Goal: Information Seeking & Learning: Learn about a topic

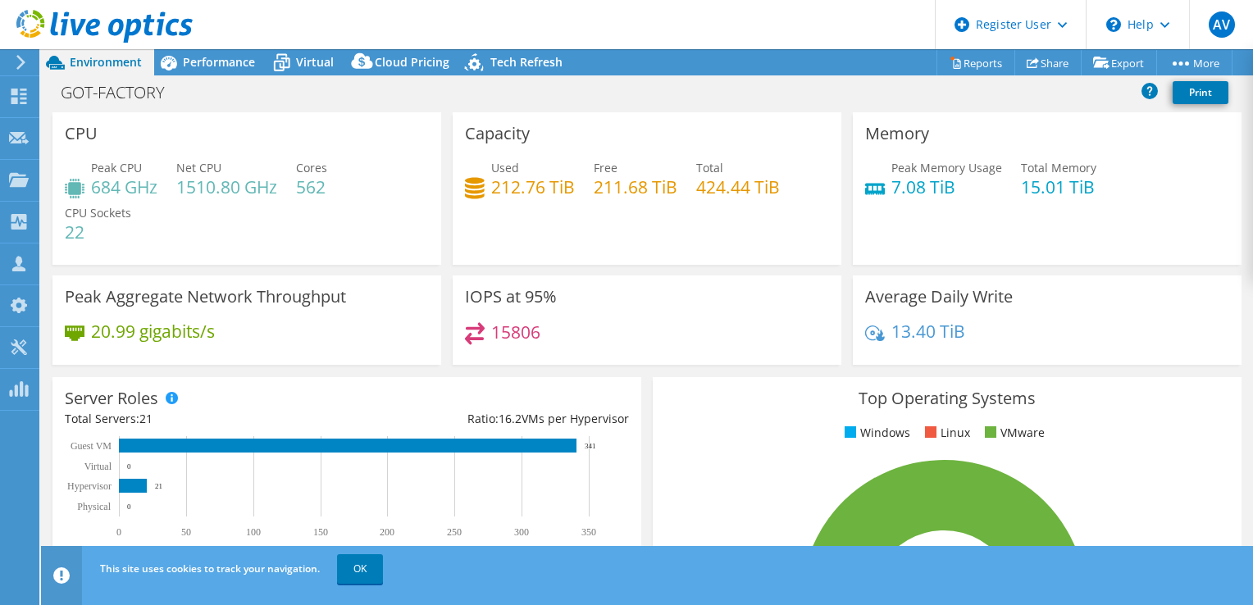
select select "EUFrankfurt"
select select "EUR"
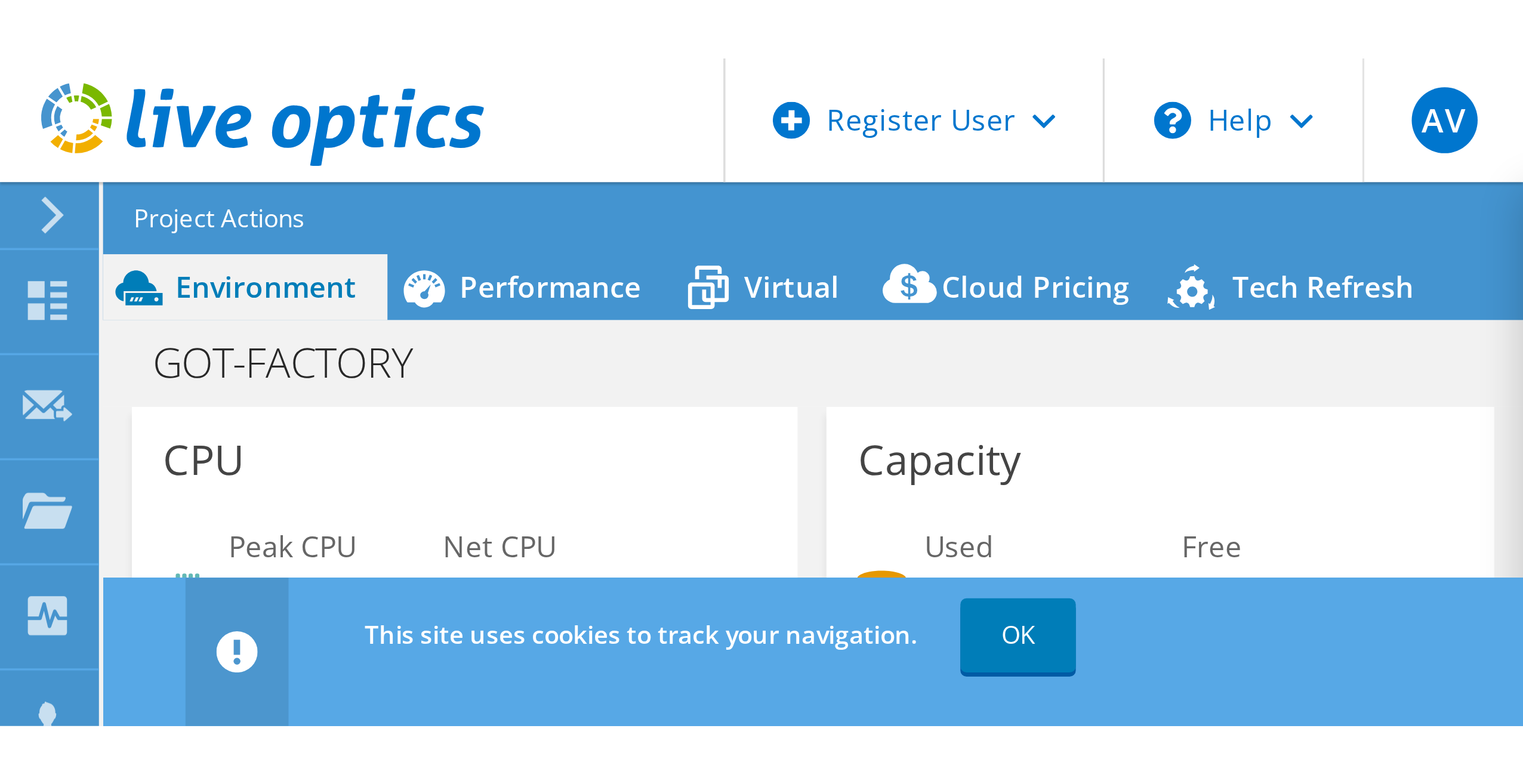
scroll to position [250, 0]
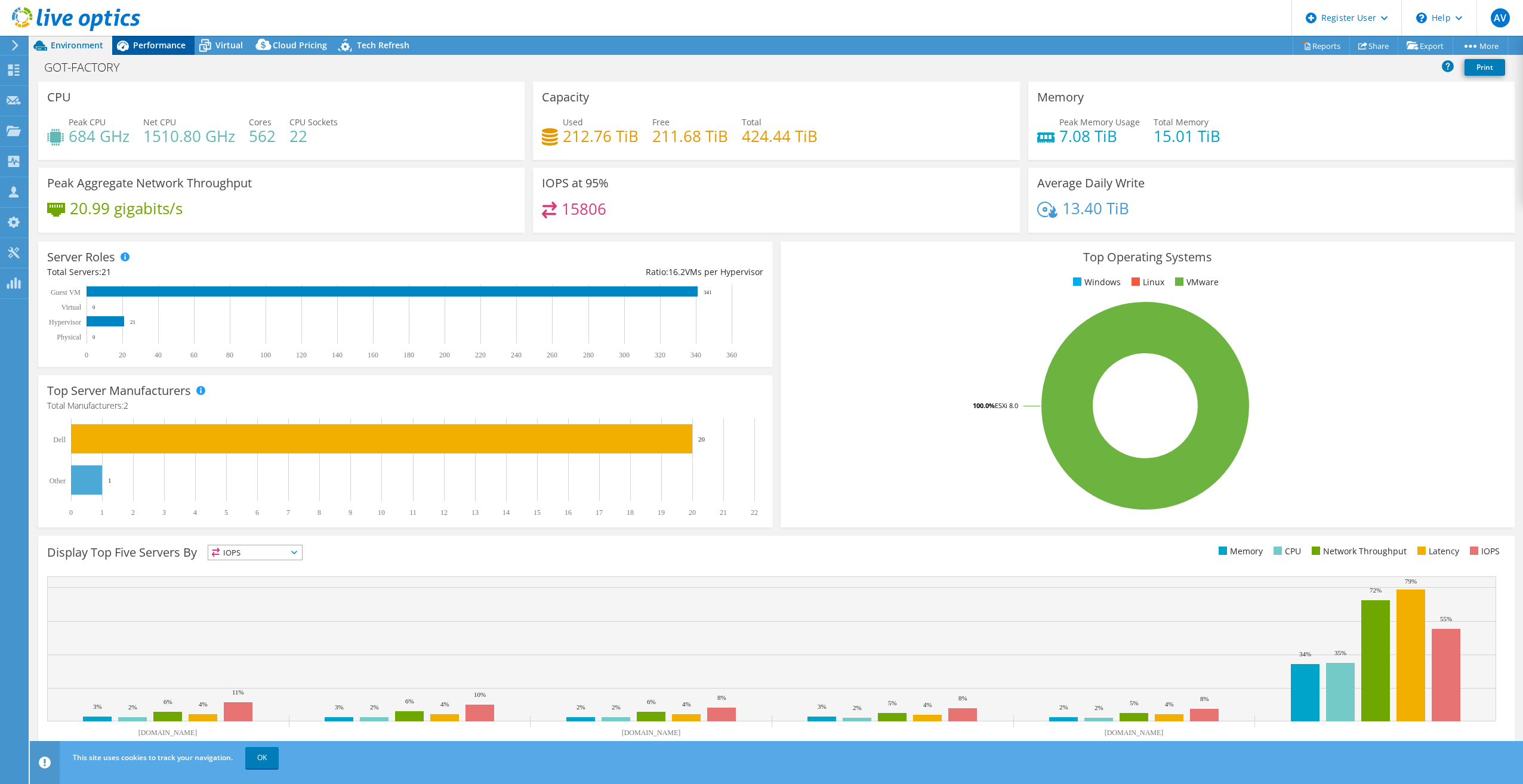
click at [150, 49] on span "Performance" at bounding box center [159, 45] width 52 height 12
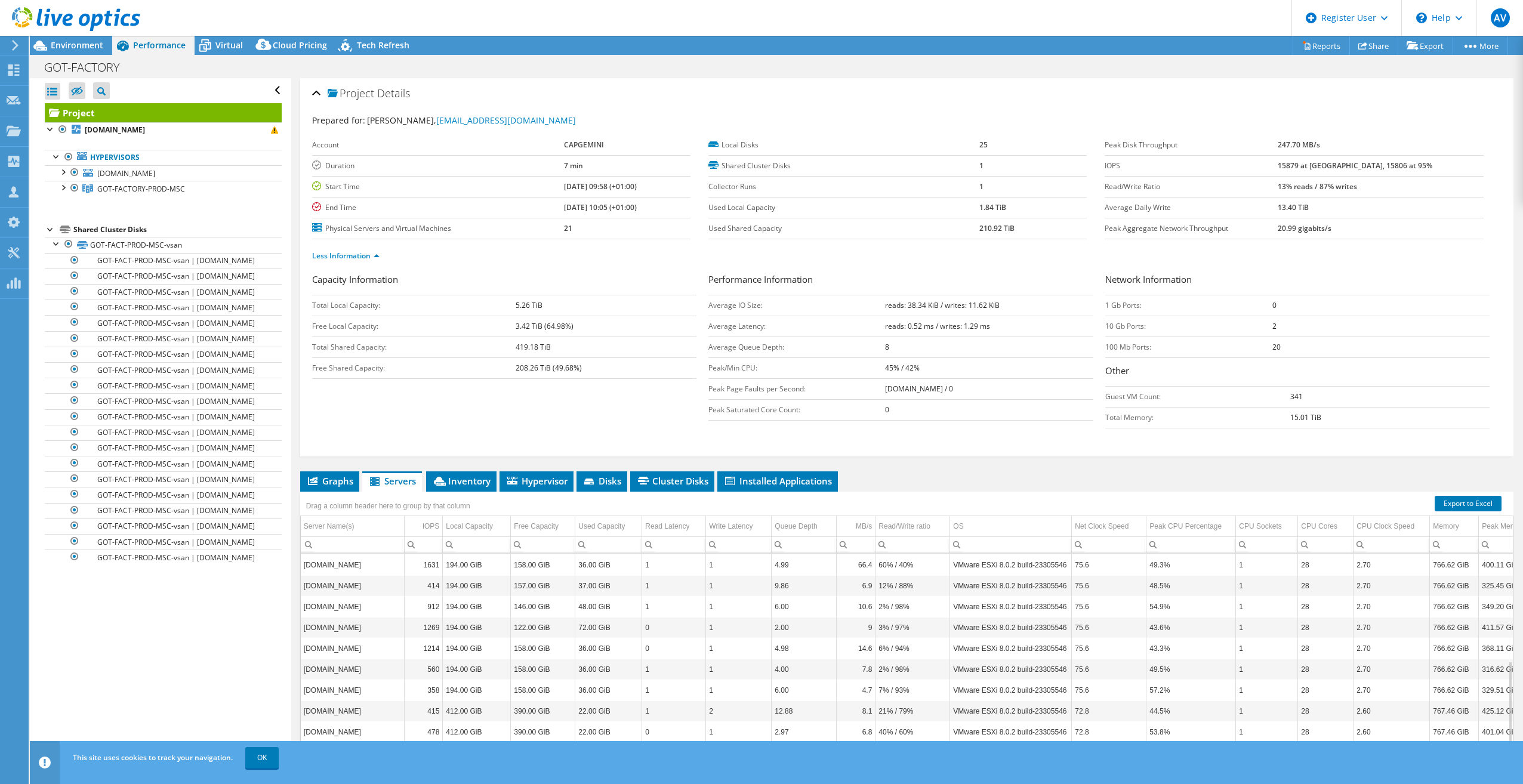
click at [691, 225] on div "Account CAPGEMINI Duration 7 min Start Time [DATE] 09:58 (+01:00) End Time [DAT…" at bounding box center [510, 187] width 397 height 105
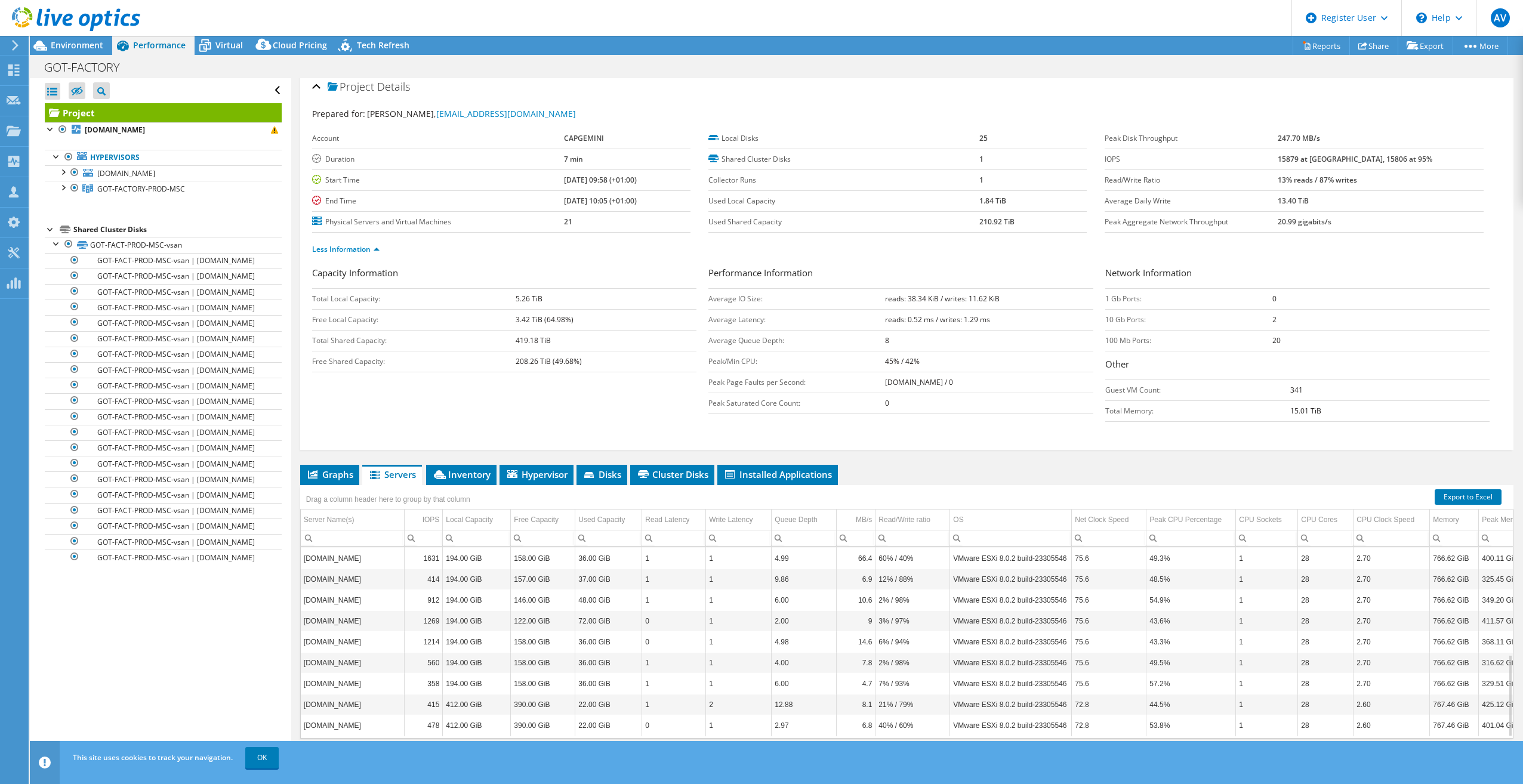
scroll to position [0, 0]
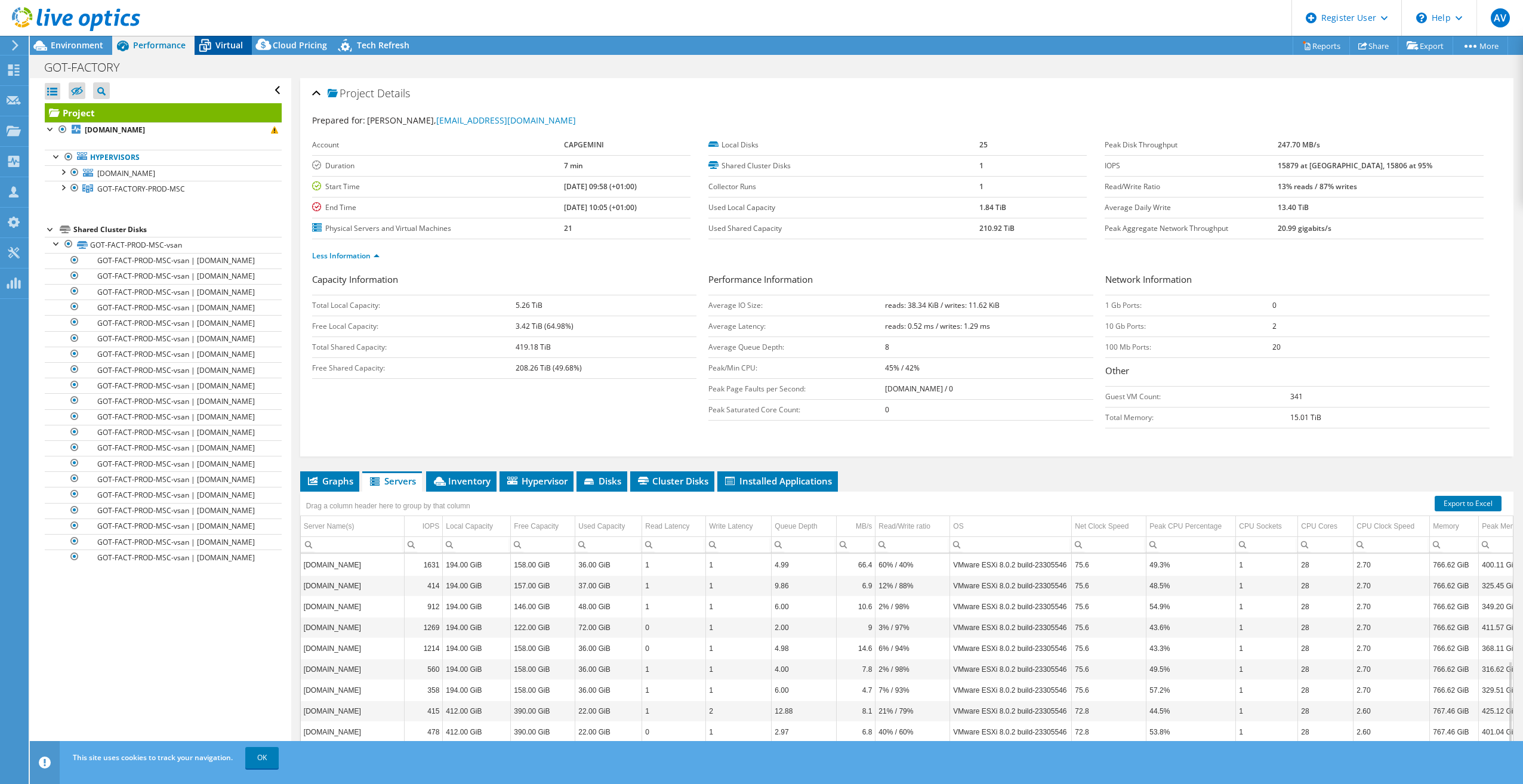
click at [231, 45] on span "Virtual" at bounding box center [229, 45] width 28 height 12
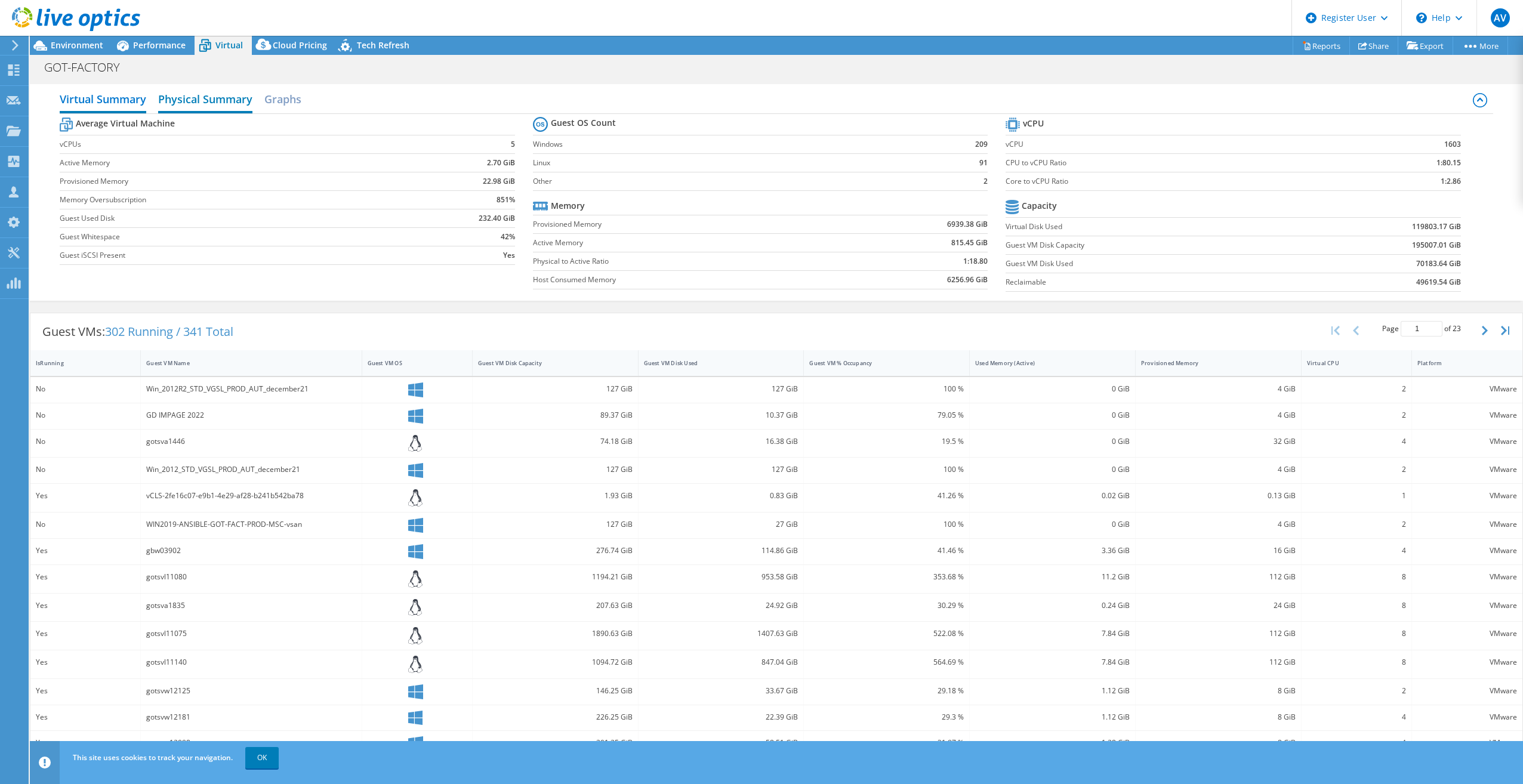
click at [210, 107] on h2 "Physical Summary" at bounding box center [205, 100] width 95 height 26
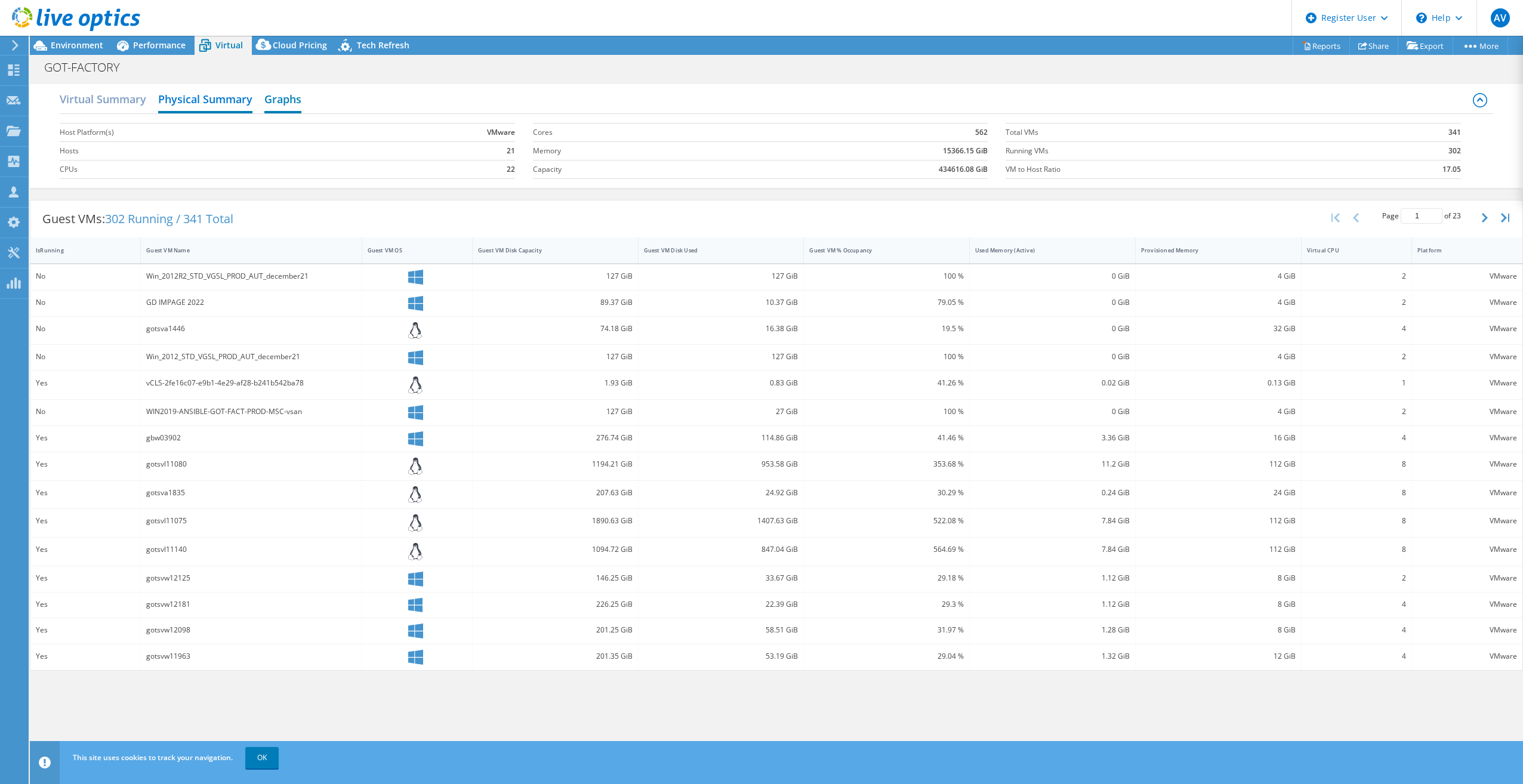
click at [274, 98] on h2 "Graphs" at bounding box center [282, 100] width 37 height 26
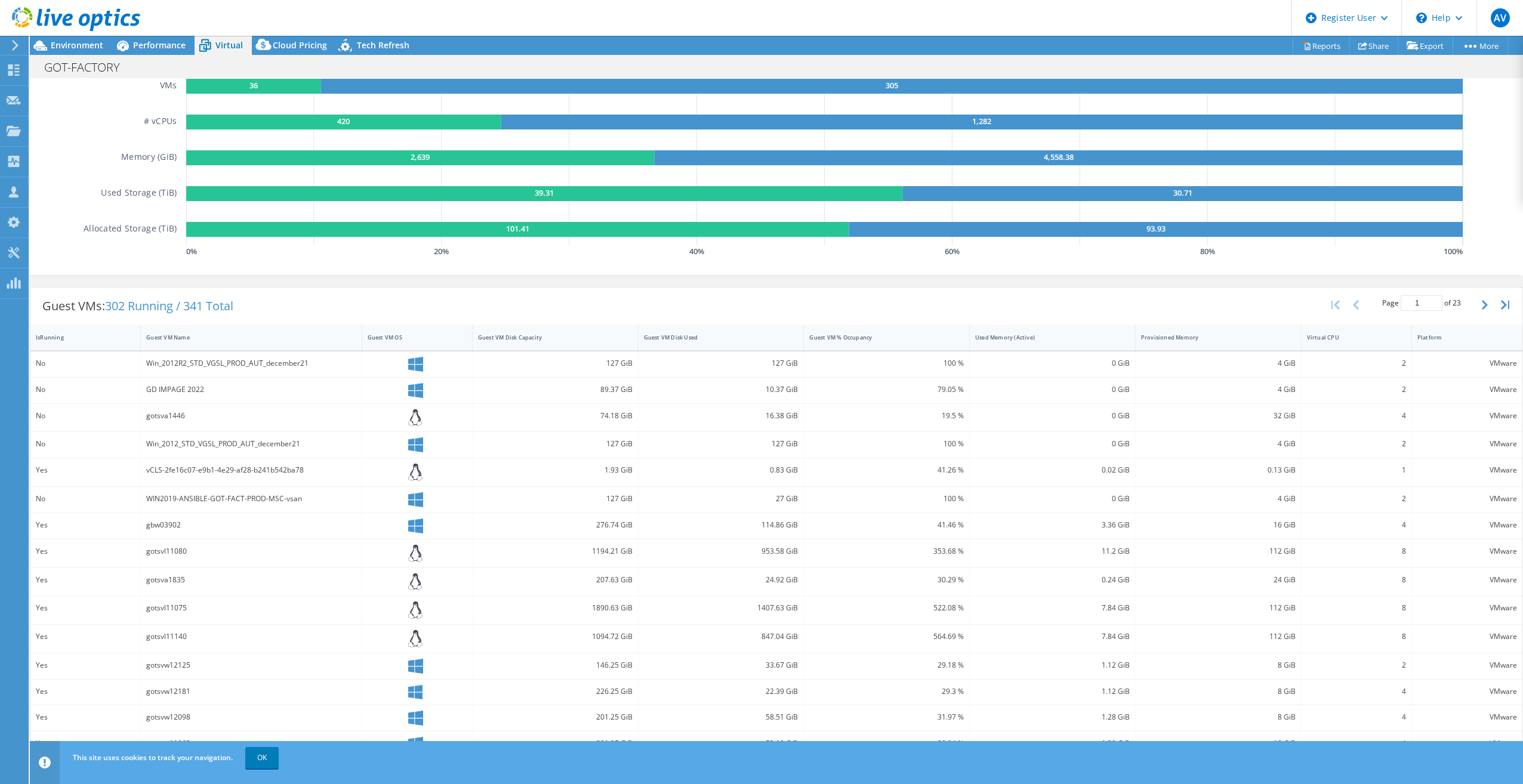
scroll to position [121, 0]
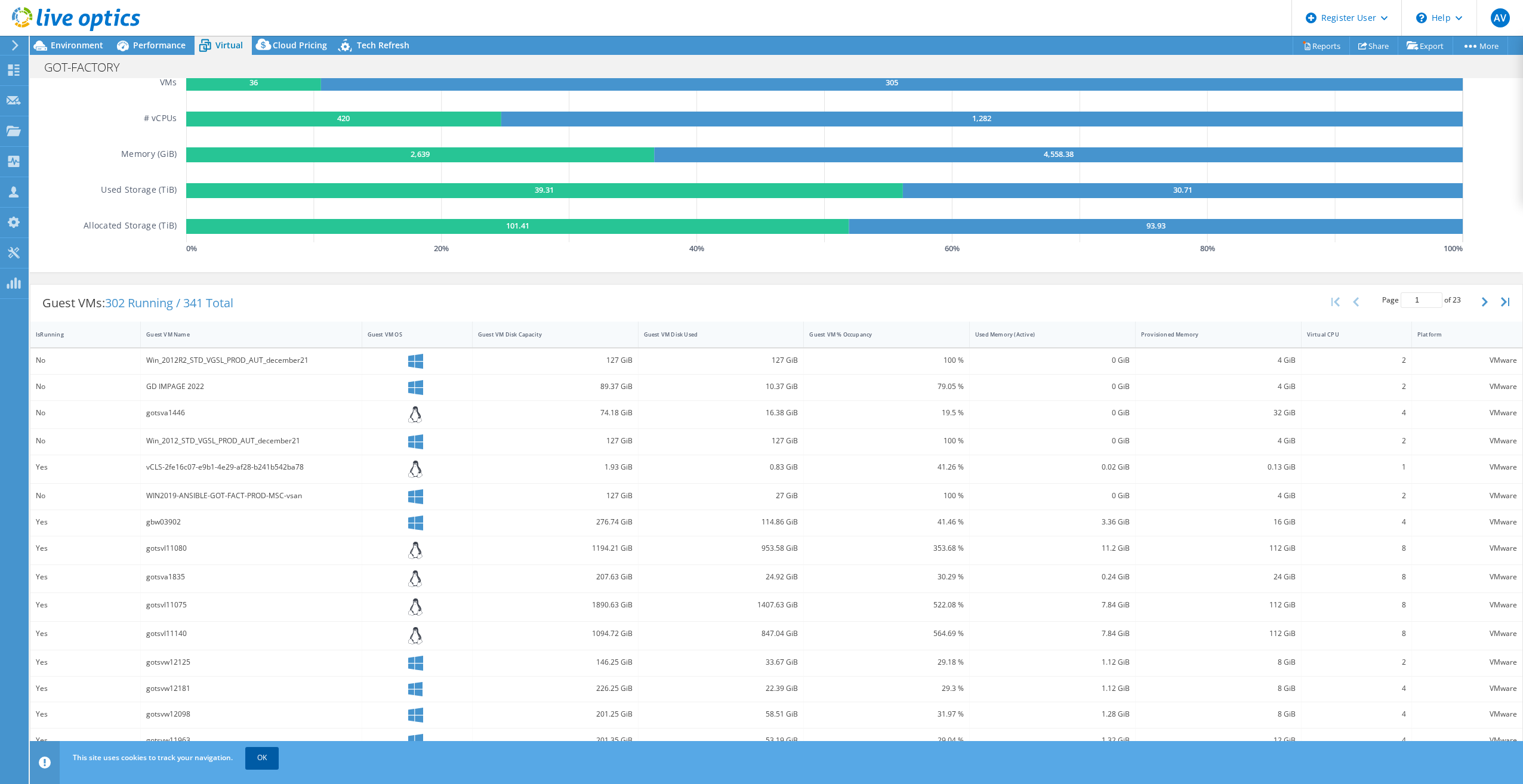
click at [270, 440] on link "OK" at bounding box center [262, 758] width 33 height 22
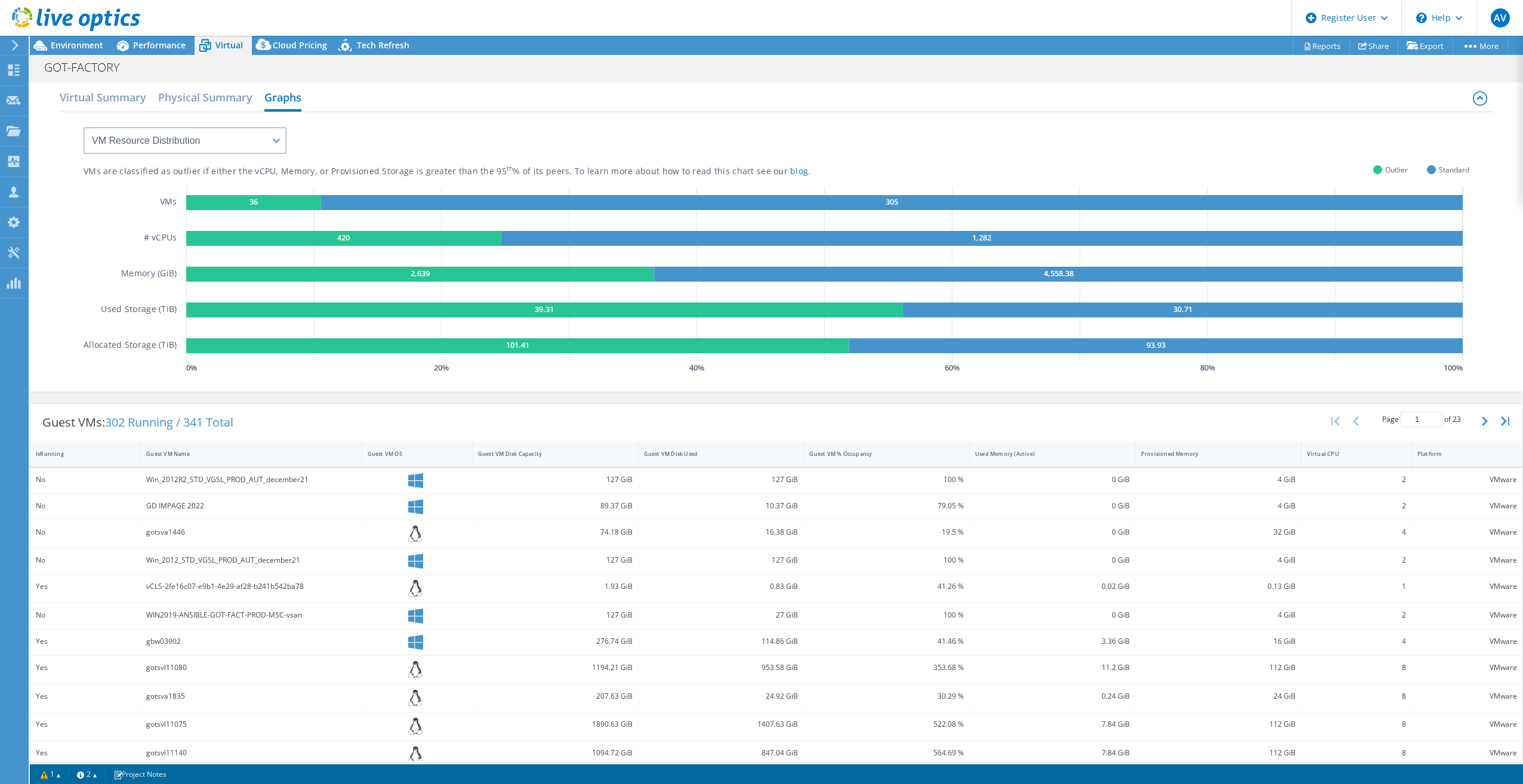
scroll to position [0, 0]
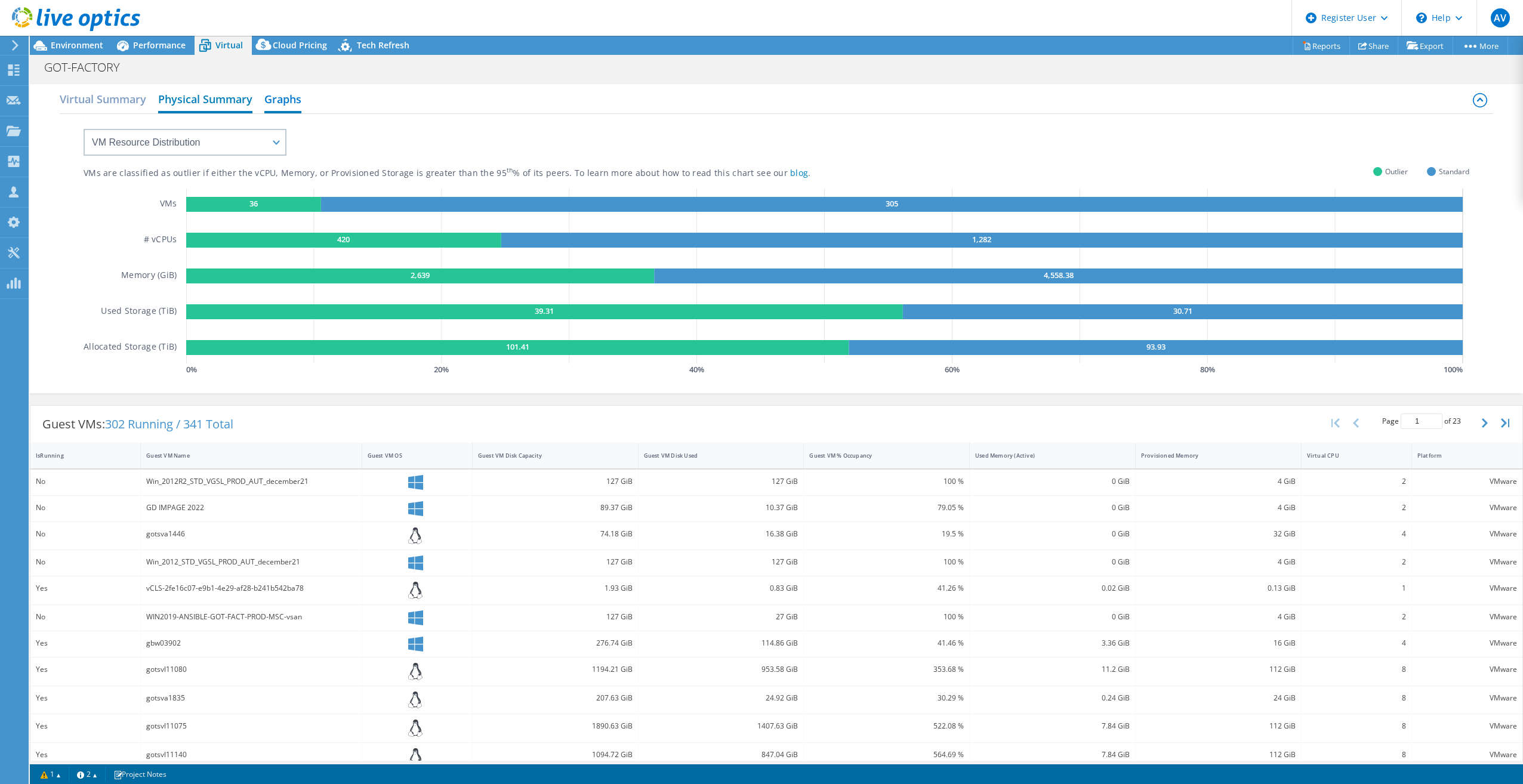
click at [216, 108] on h2 "Physical Summary" at bounding box center [205, 100] width 95 height 26
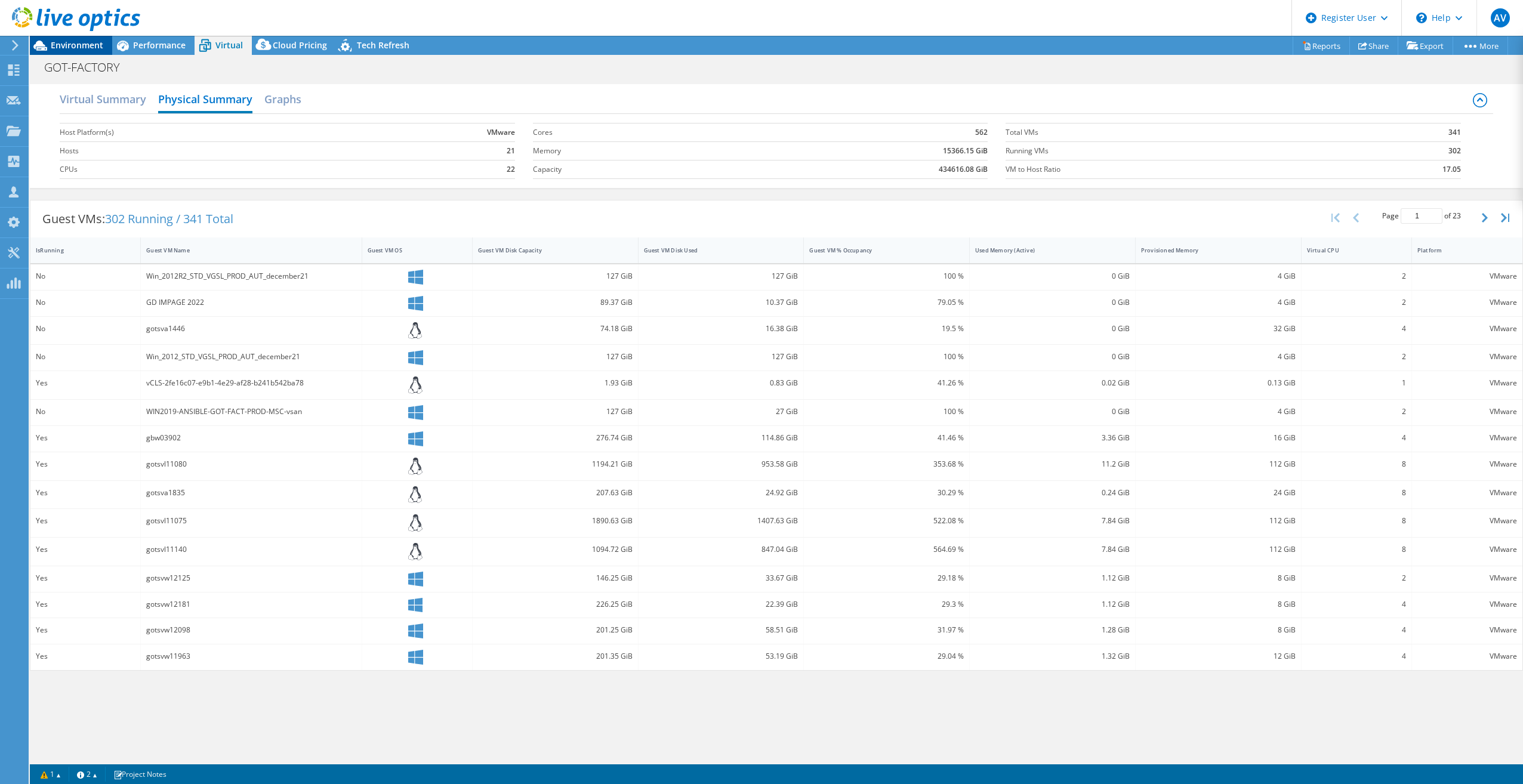
click at [90, 52] on div "Environment" at bounding box center [71, 45] width 82 height 19
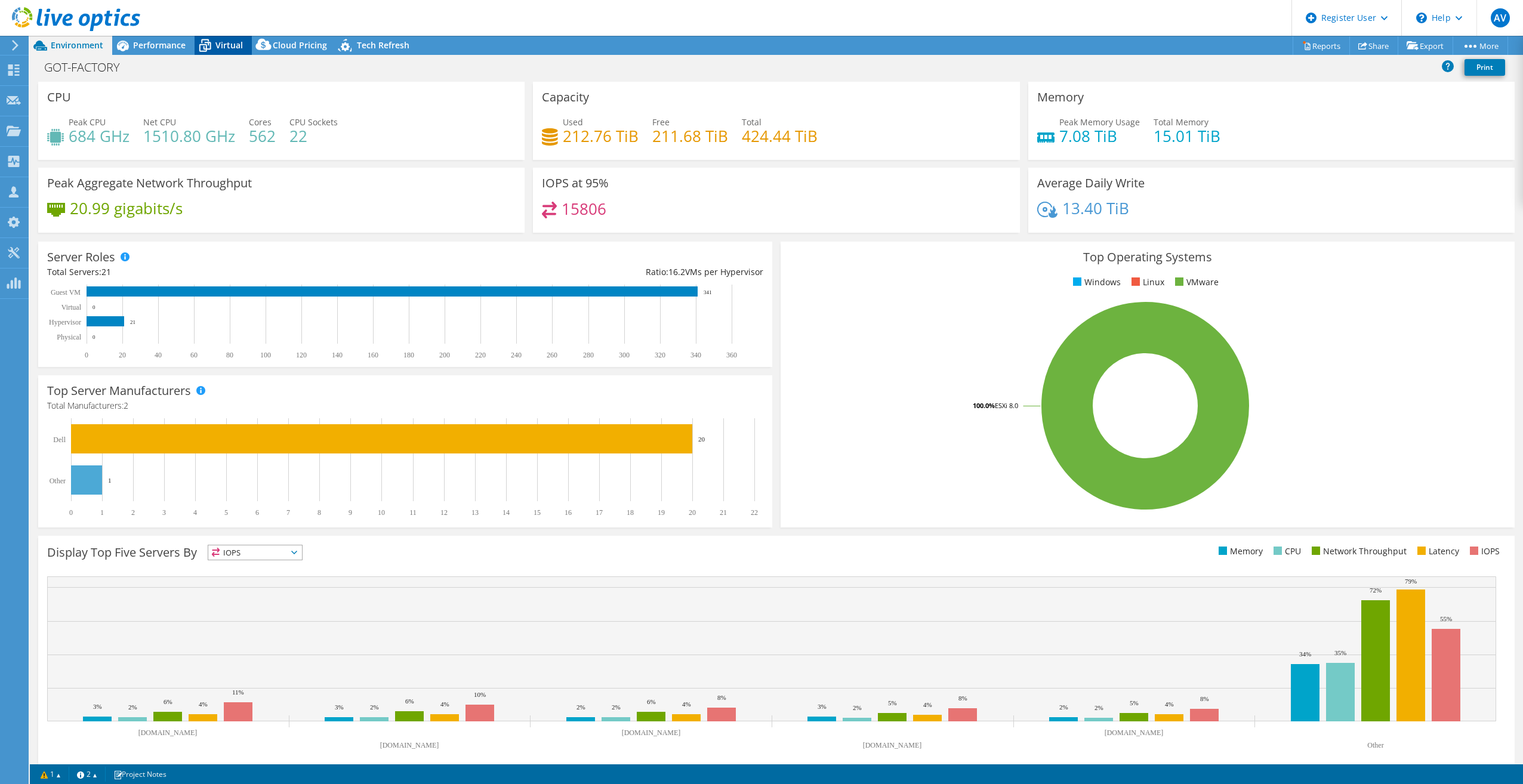
click at [218, 46] on span "Virtual" at bounding box center [229, 45] width 28 height 12
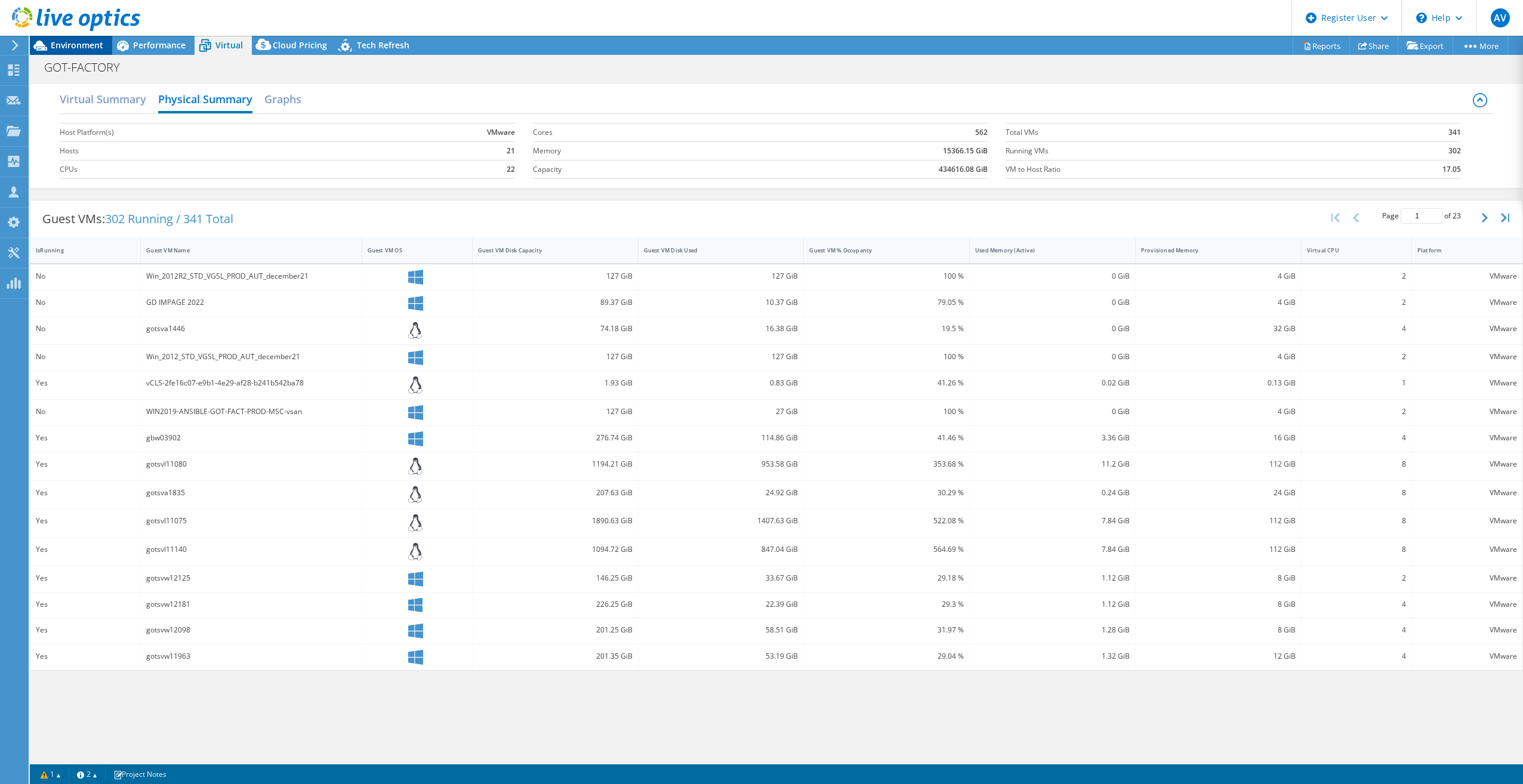
click at [92, 43] on span "Environment" at bounding box center [77, 45] width 52 height 12
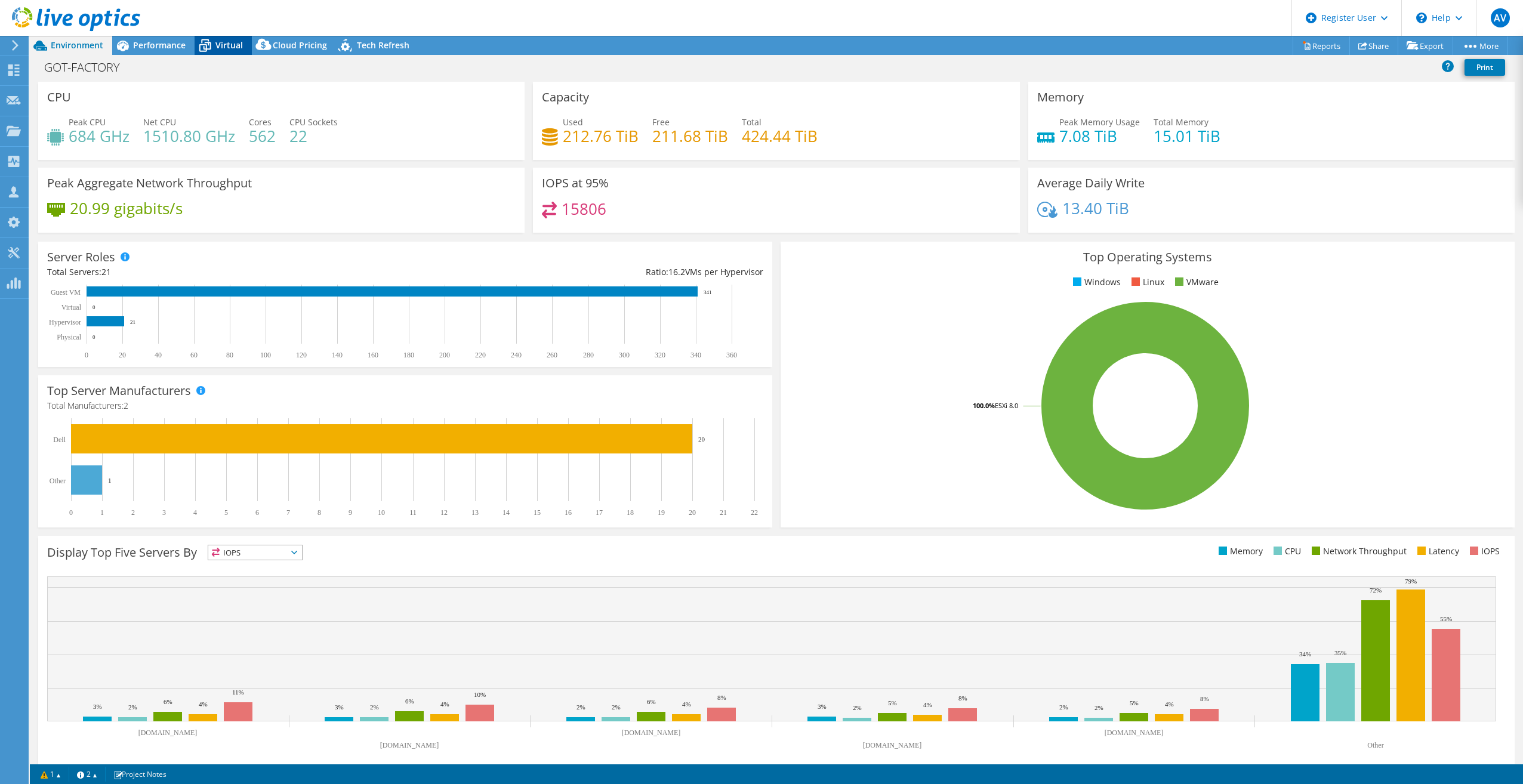
click at [214, 40] on icon at bounding box center [204, 45] width 21 height 21
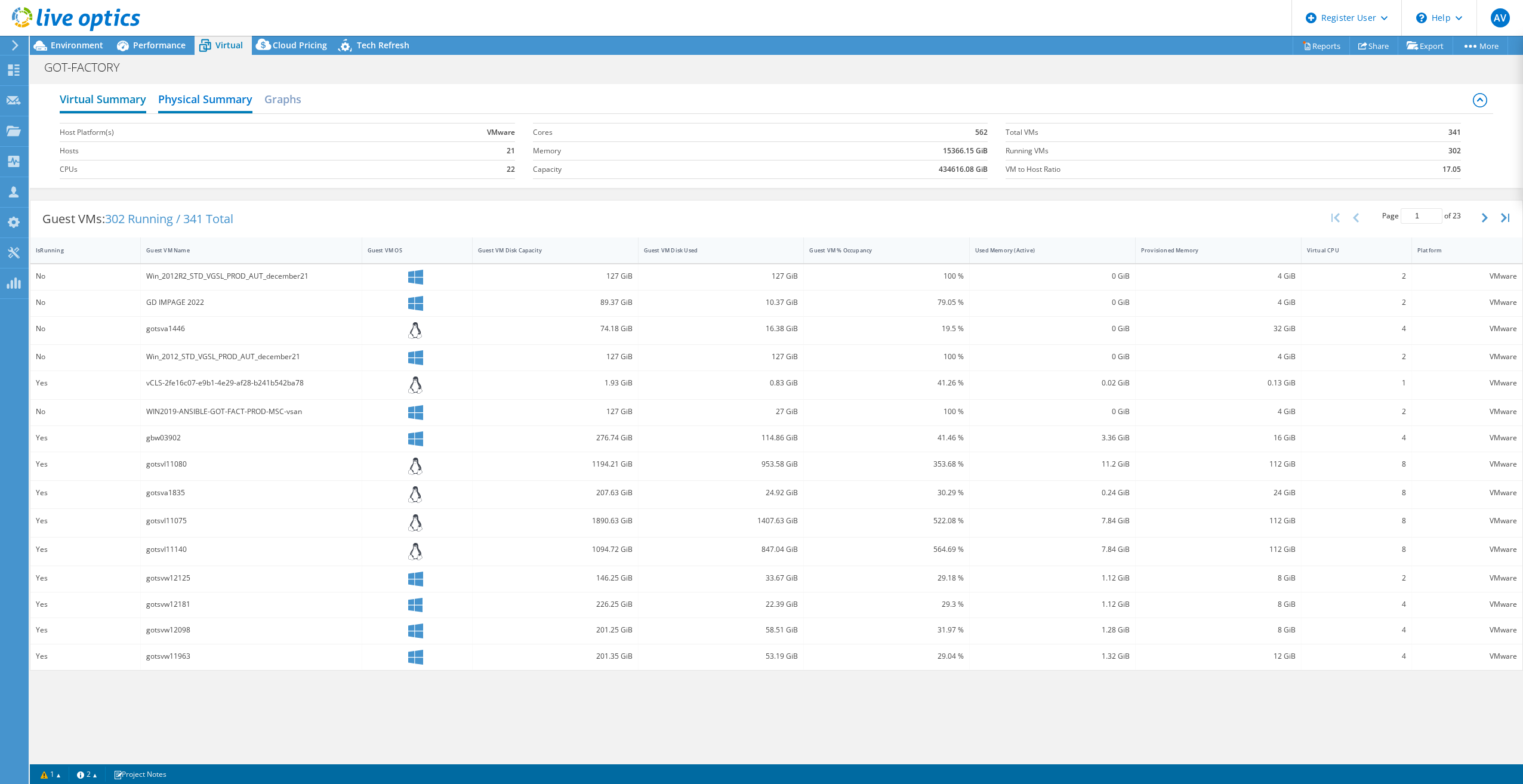
click at [128, 98] on h2 "Virtual Summary" at bounding box center [103, 100] width 87 height 26
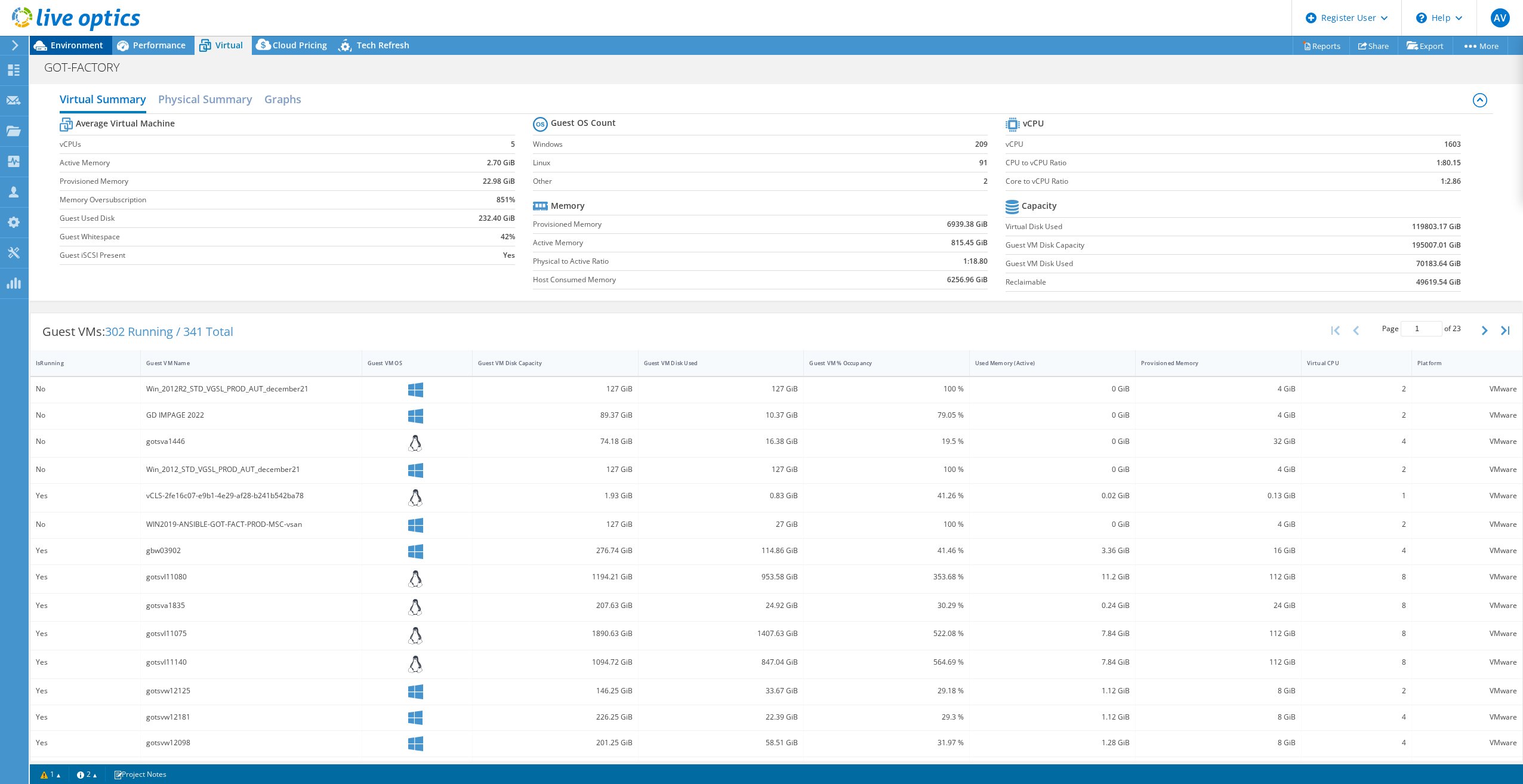
click at [88, 41] on span "Environment" at bounding box center [77, 45] width 52 height 12
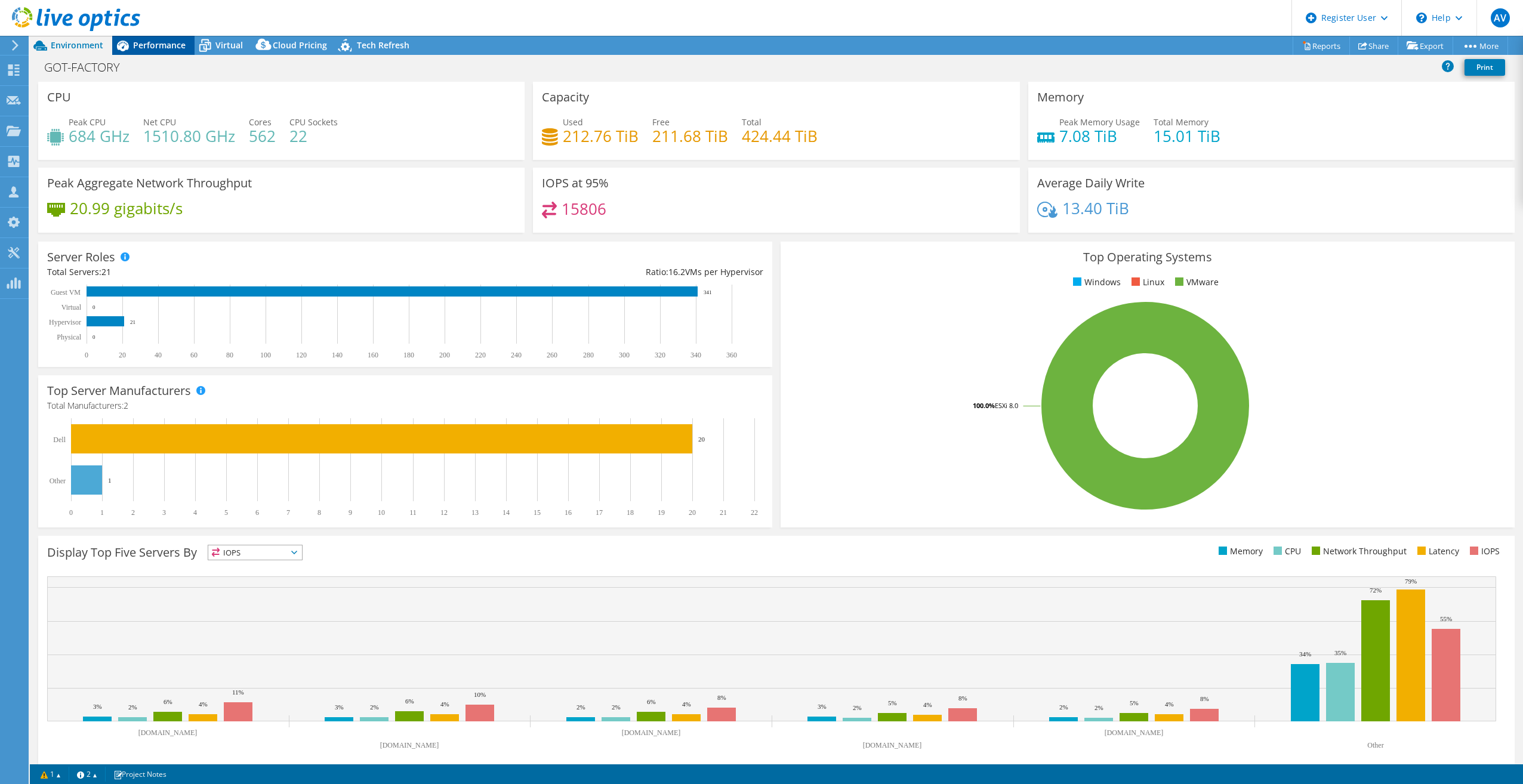
click at [177, 45] on span "Performance" at bounding box center [159, 45] width 52 height 12
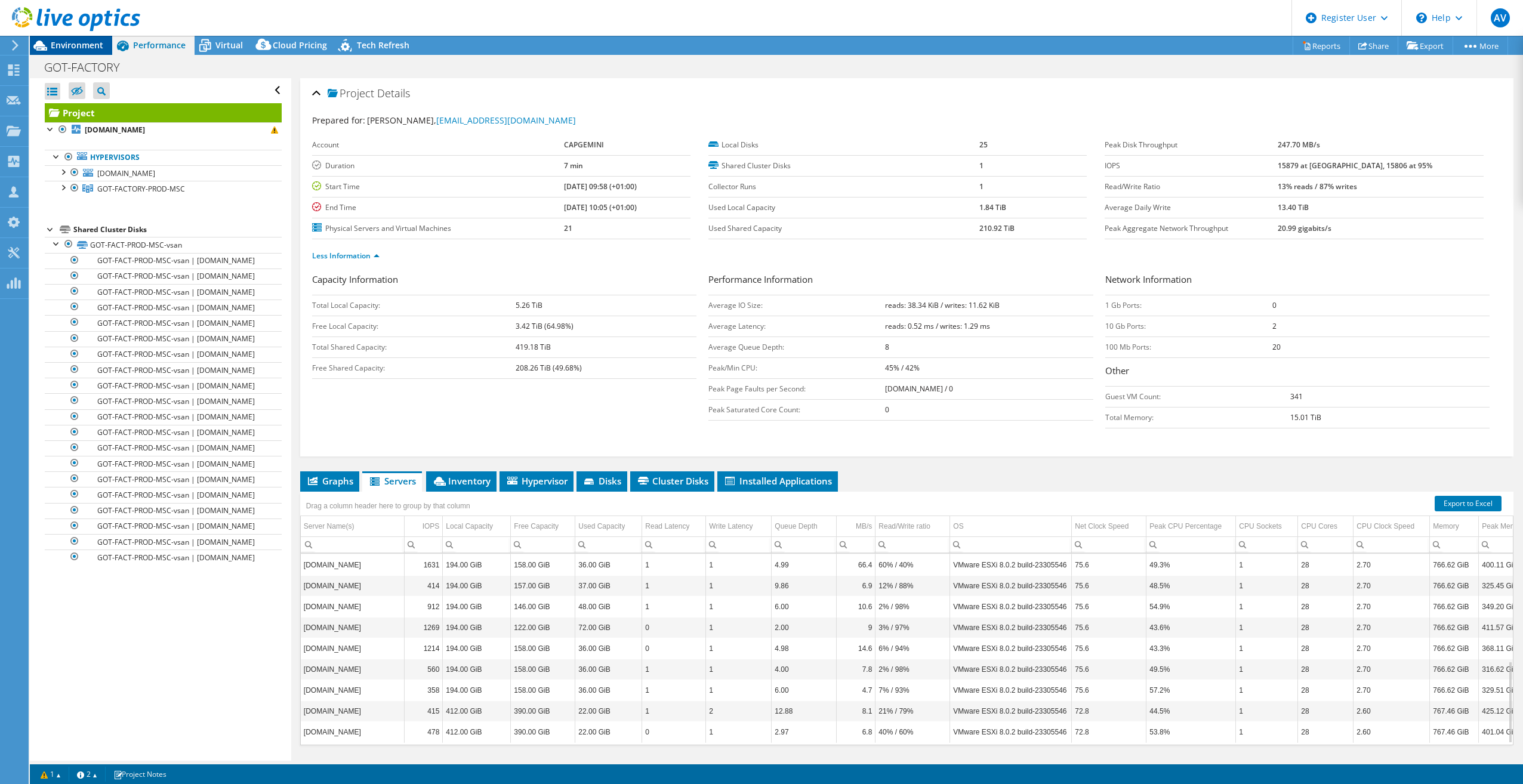
click at [84, 49] on span "Environment" at bounding box center [77, 45] width 52 height 12
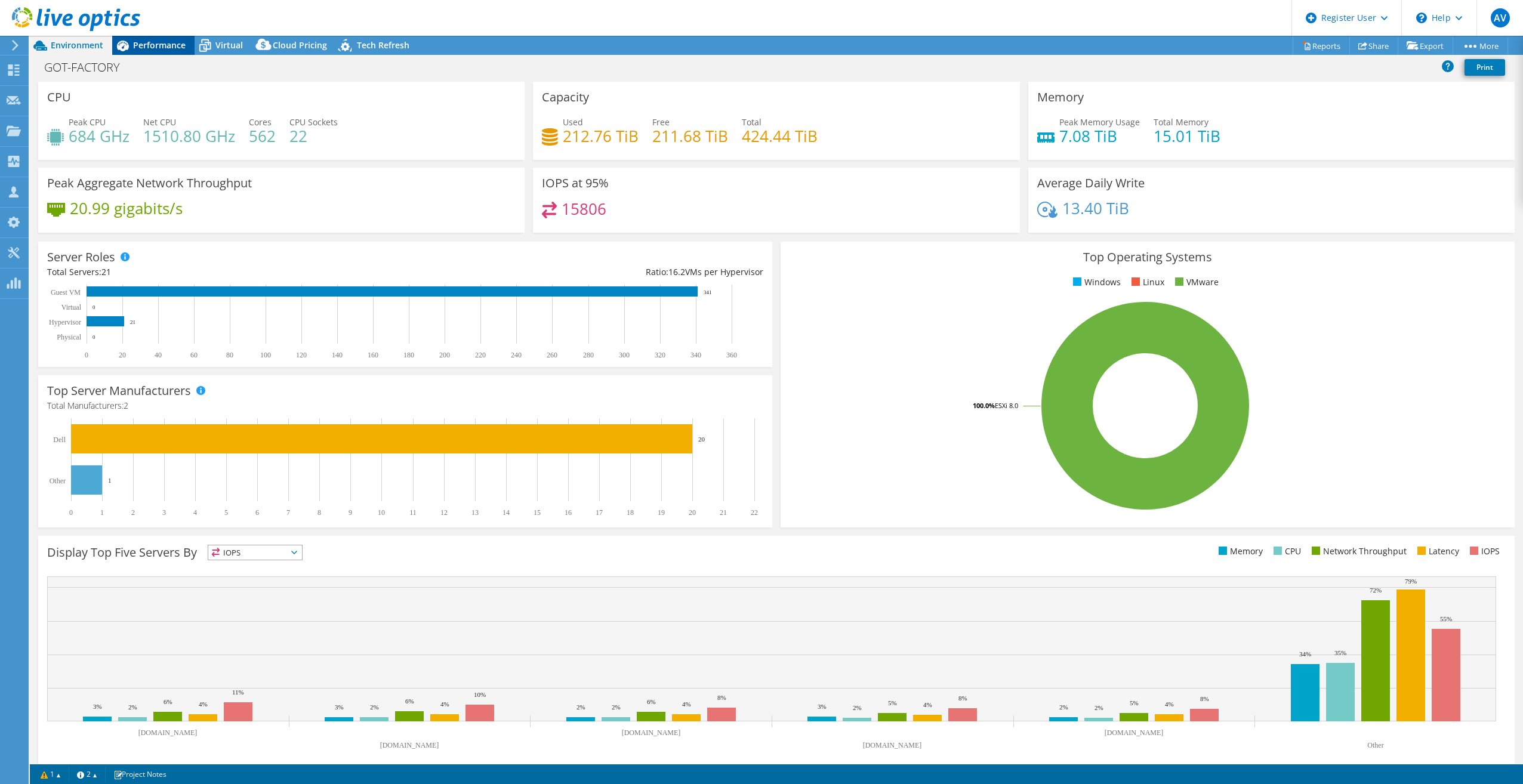
click at [169, 46] on span "Performance" at bounding box center [159, 45] width 52 height 12
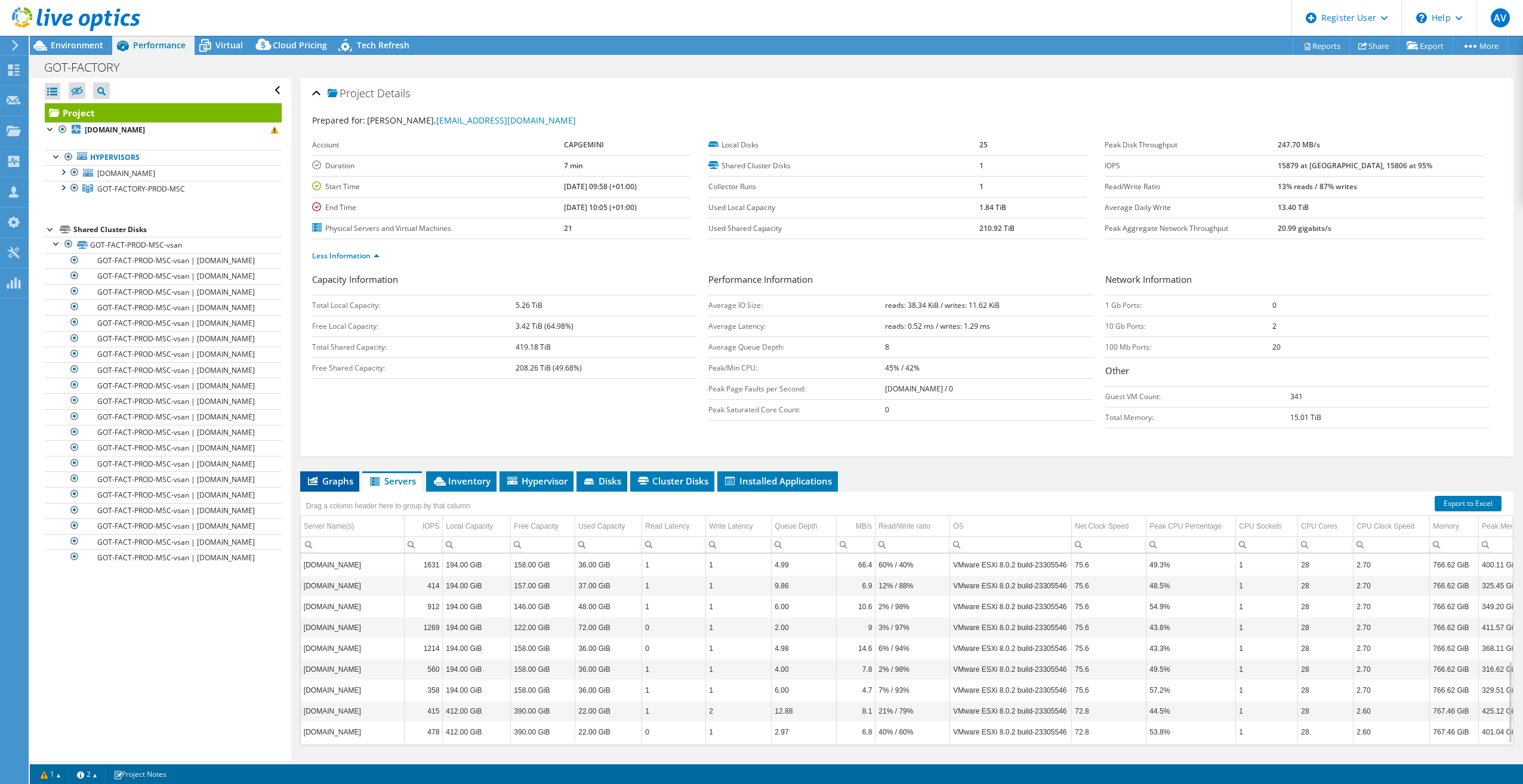
drag, startPoint x: 323, startPoint y: 479, endPoint x: 327, endPoint y: 473, distance: 7.2
click at [323, 440] on span "Graphs" at bounding box center [330, 481] width 47 height 12
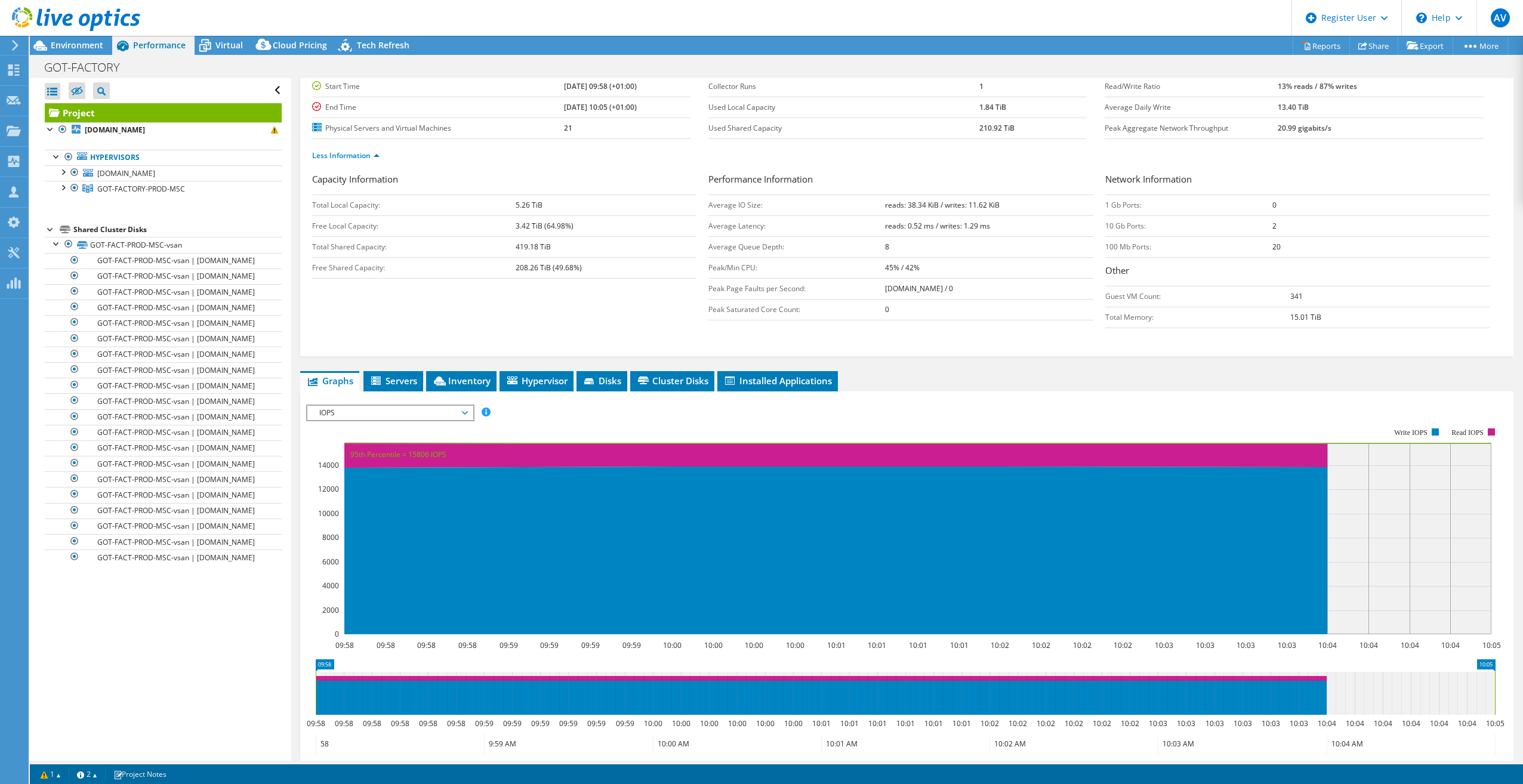
scroll to position [119, 0]
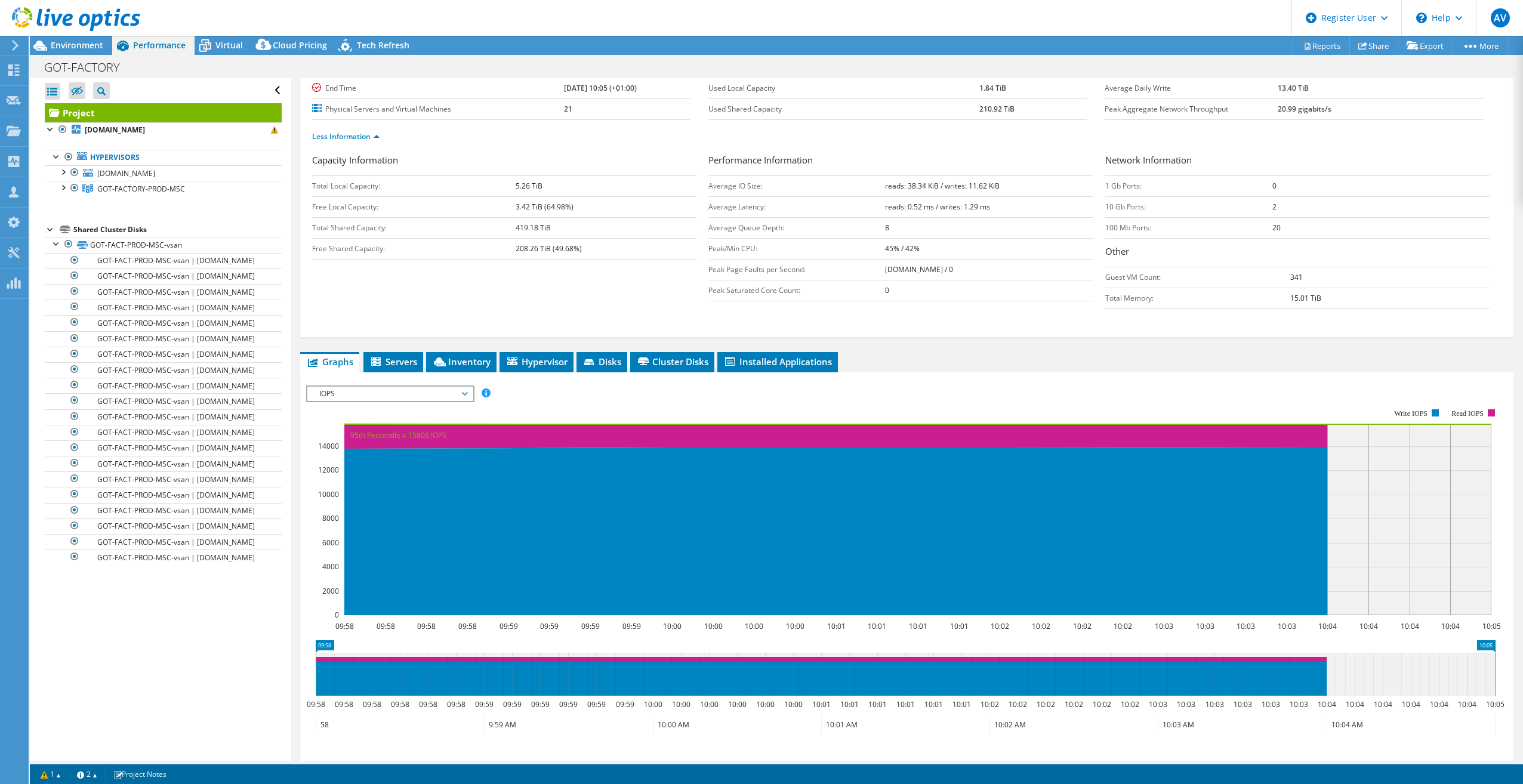
click at [401, 395] on span "IOPS" at bounding box center [390, 394] width 154 height 15
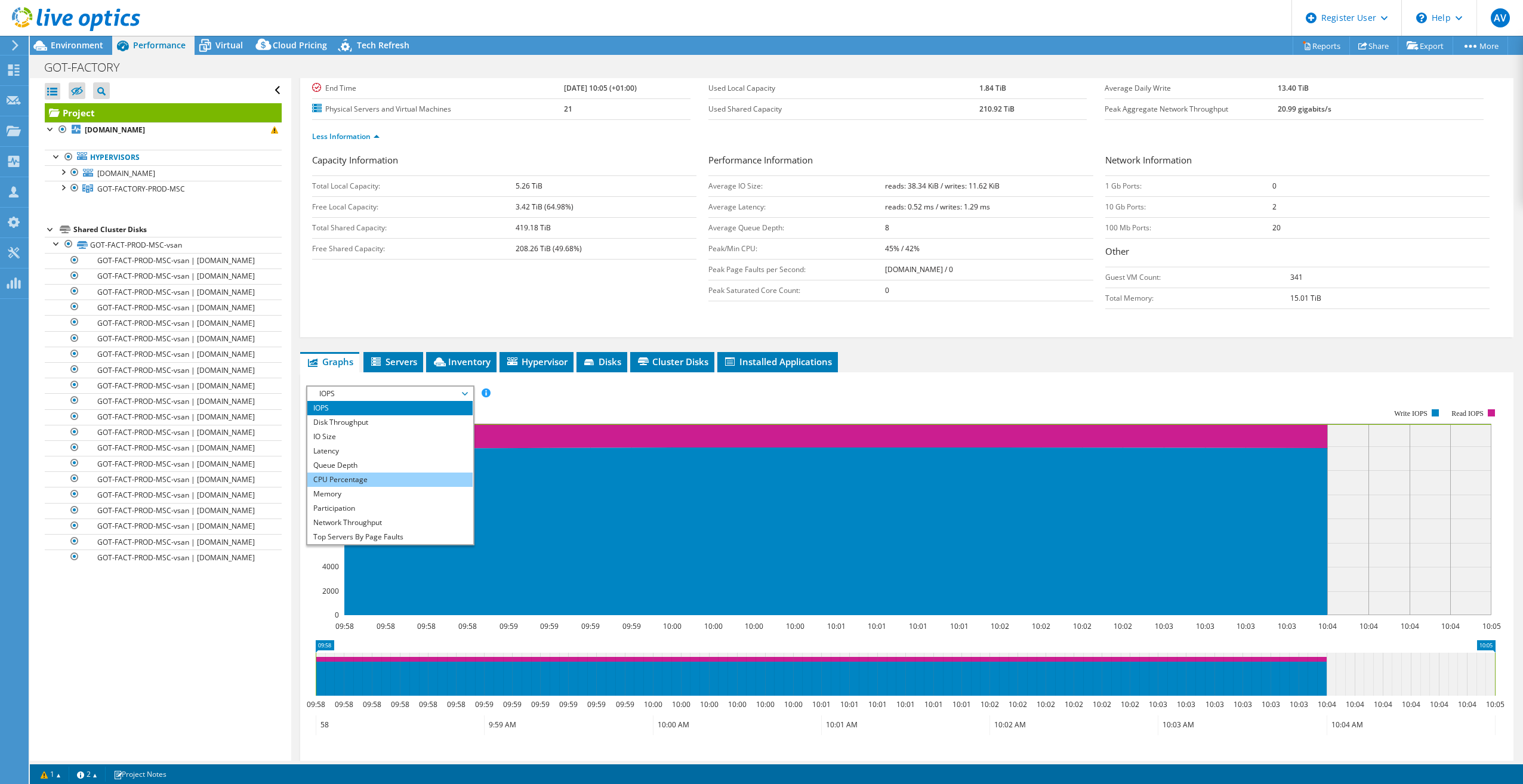
click at [376, 440] on li "CPU Percentage" at bounding box center [389, 480] width 165 height 15
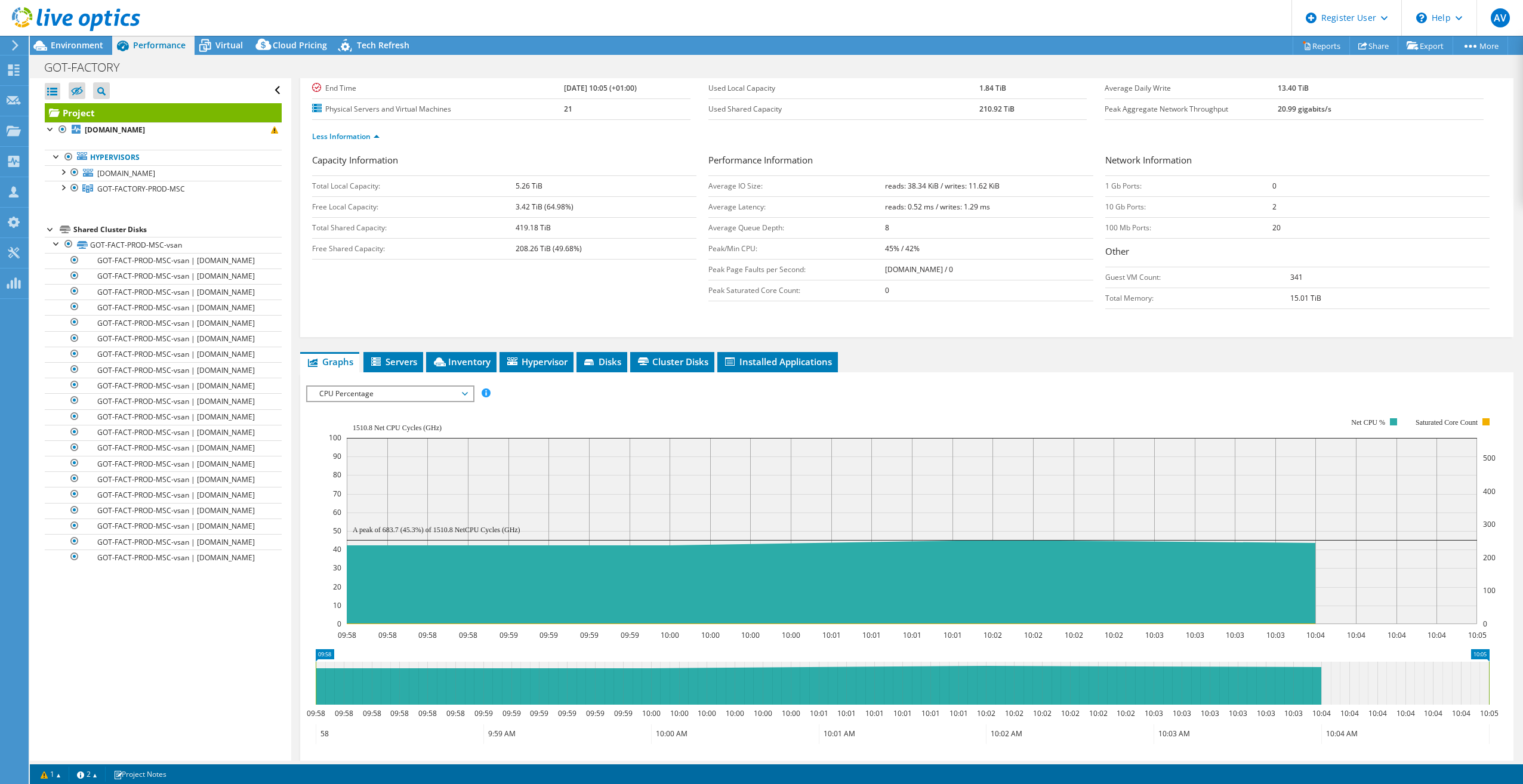
click at [426, 400] on span "CPU Percentage" at bounding box center [390, 394] width 154 height 15
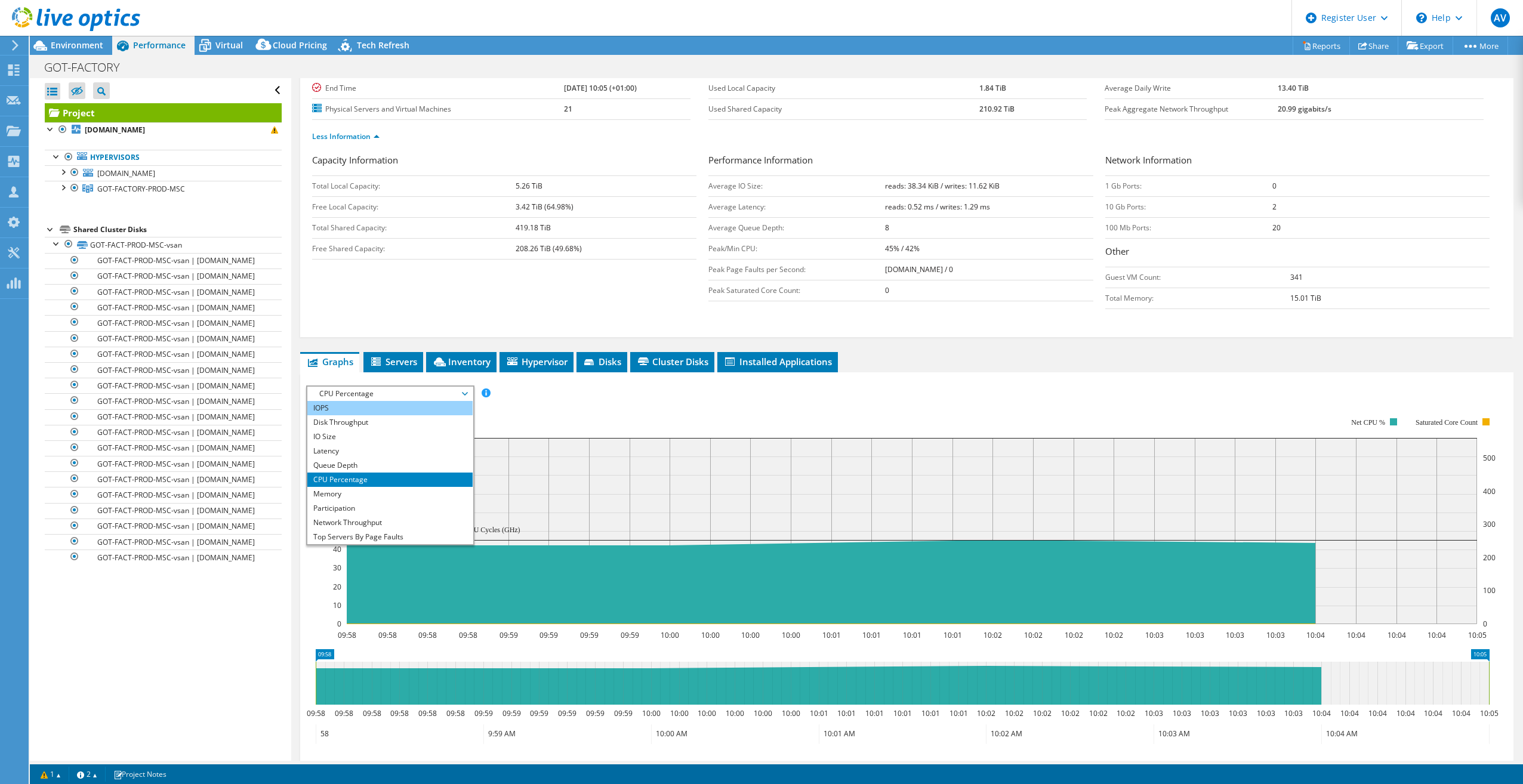
click at [391, 407] on li "IOPS" at bounding box center [389, 408] width 165 height 15
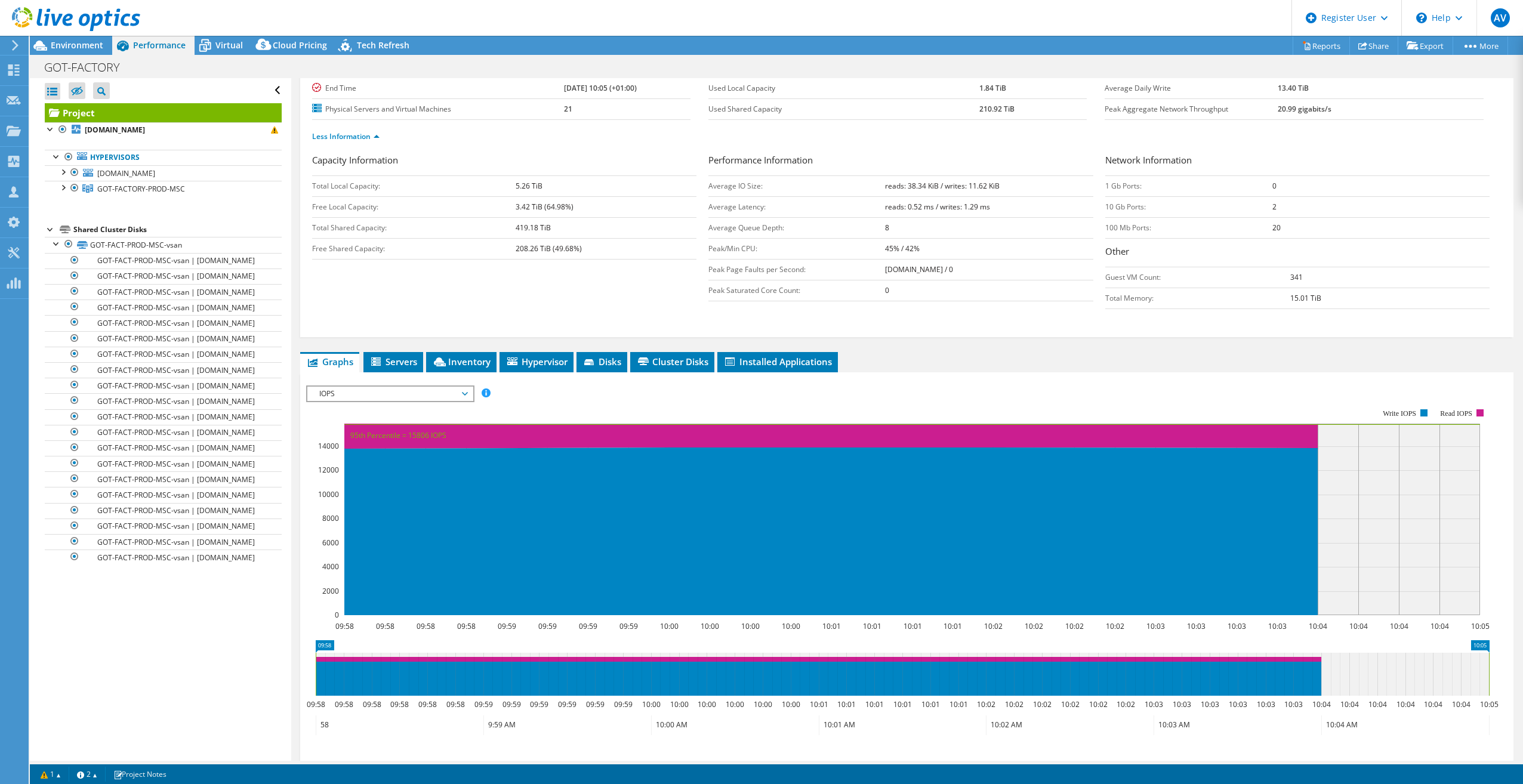
click at [448, 400] on span "IOPS" at bounding box center [390, 394] width 154 height 15
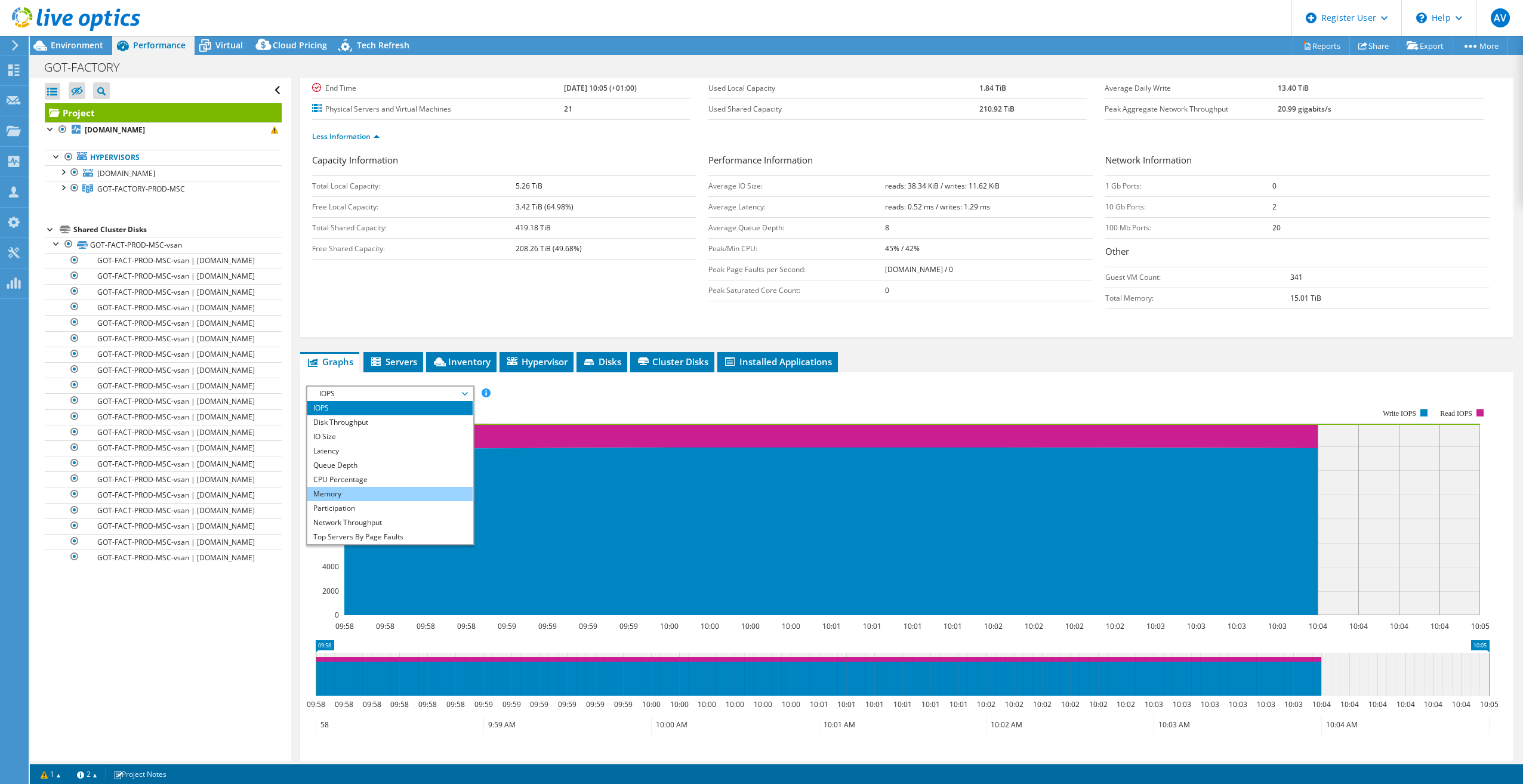
click at [410, 440] on li "Memory" at bounding box center [389, 494] width 165 height 15
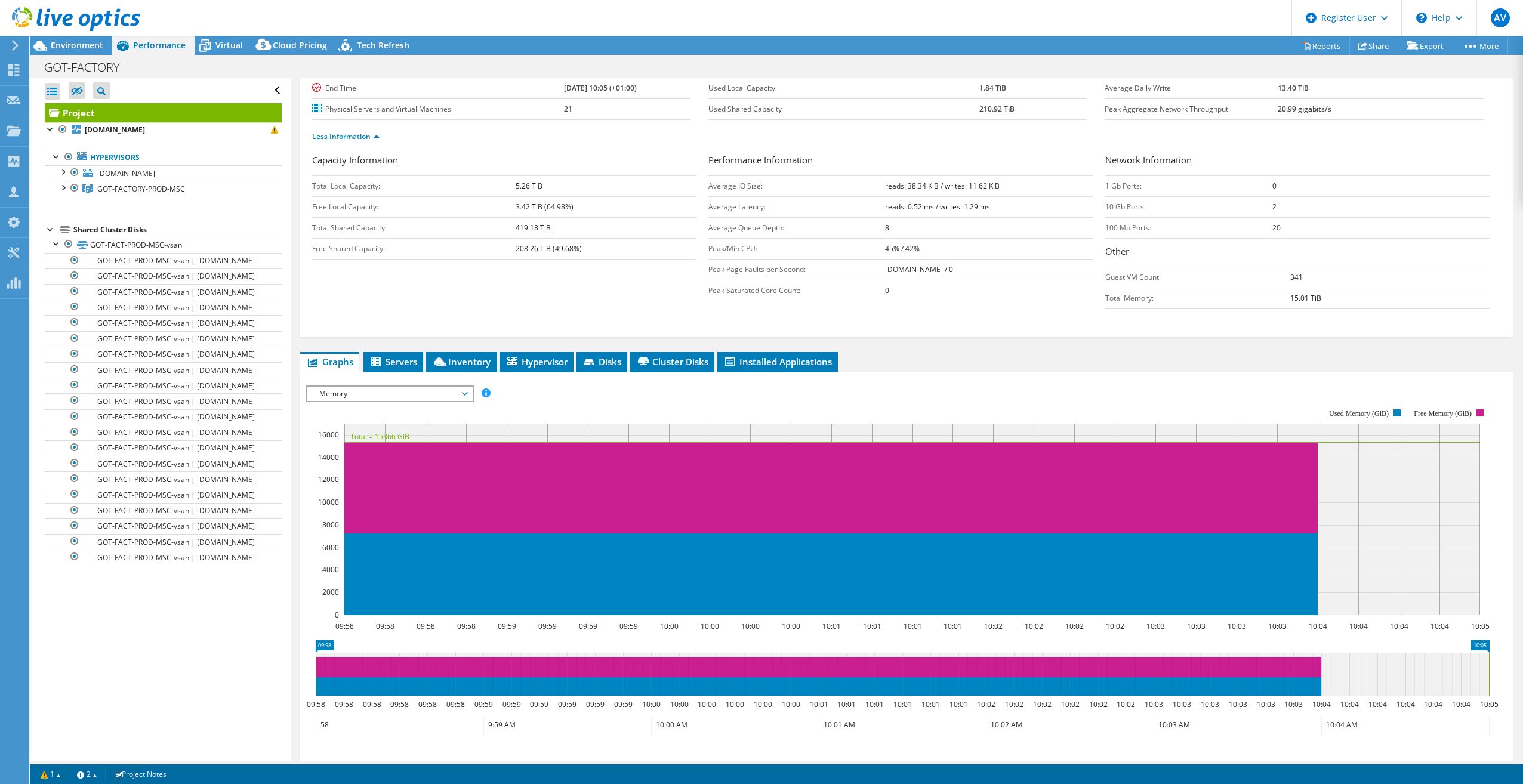
click at [407, 396] on span "Memory" at bounding box center [390, 394] width 154 height 15
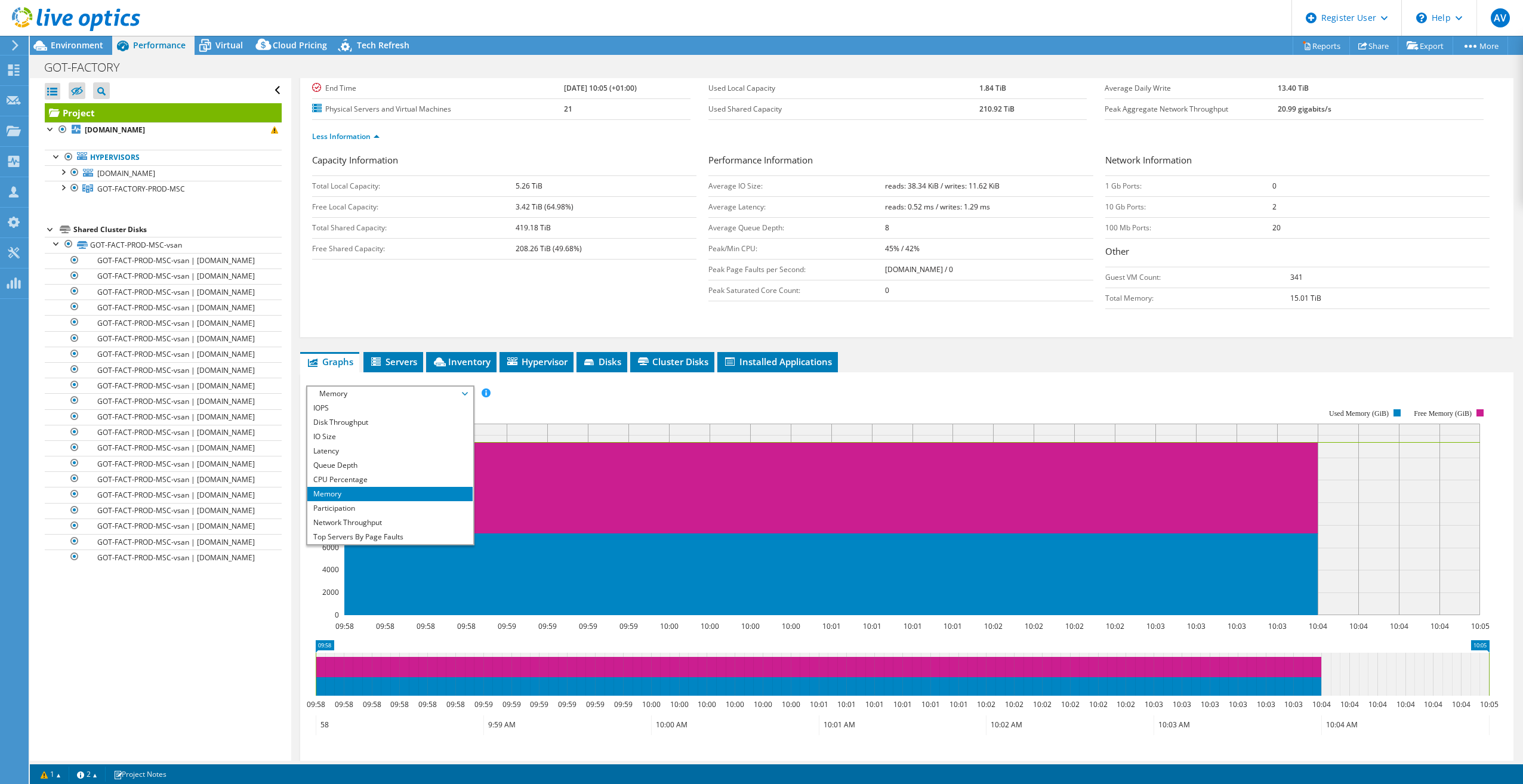
click at [577, 396] on rect at bounding box center [898, 512] width 1184 height 239
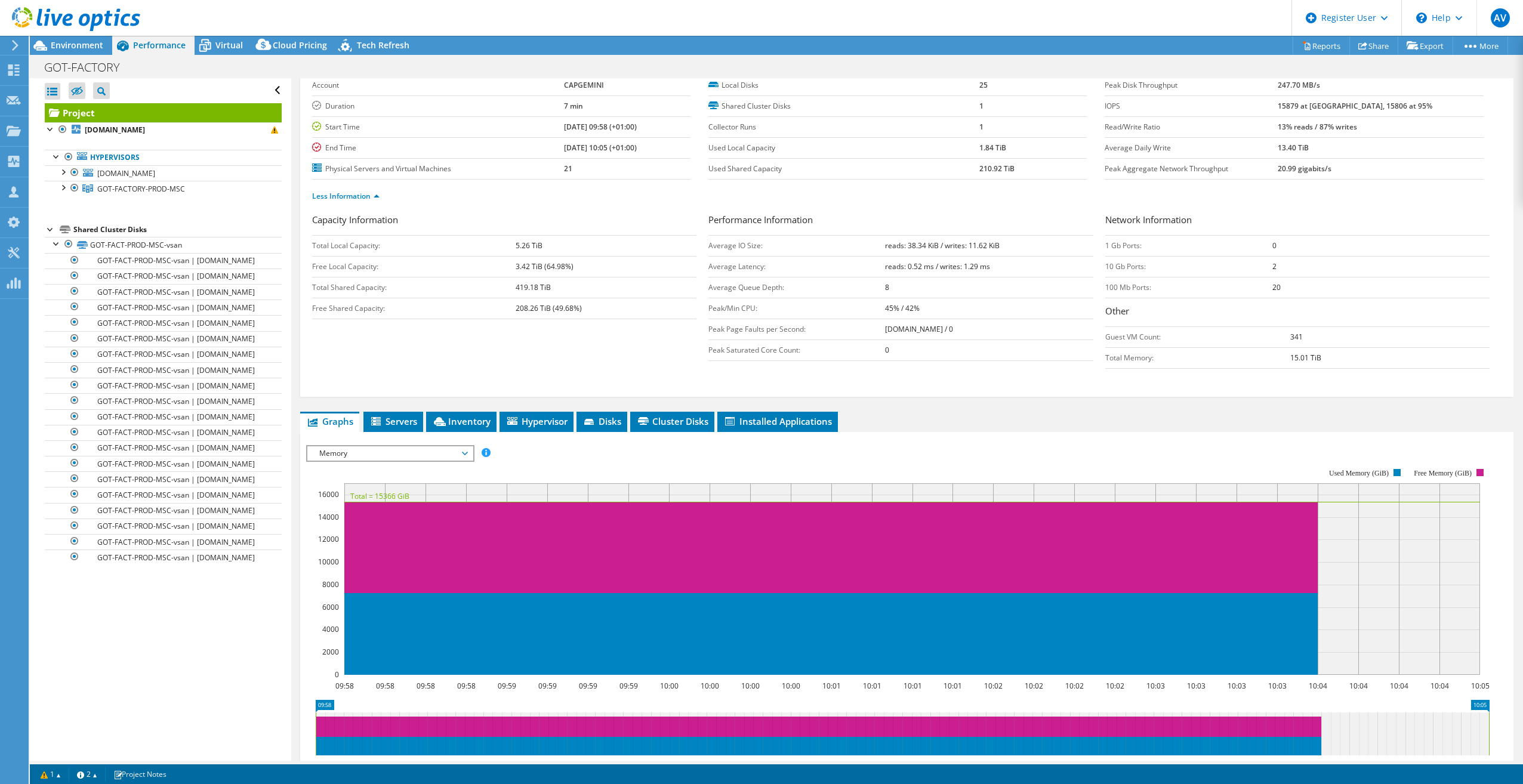
scroll to position [0, 0]
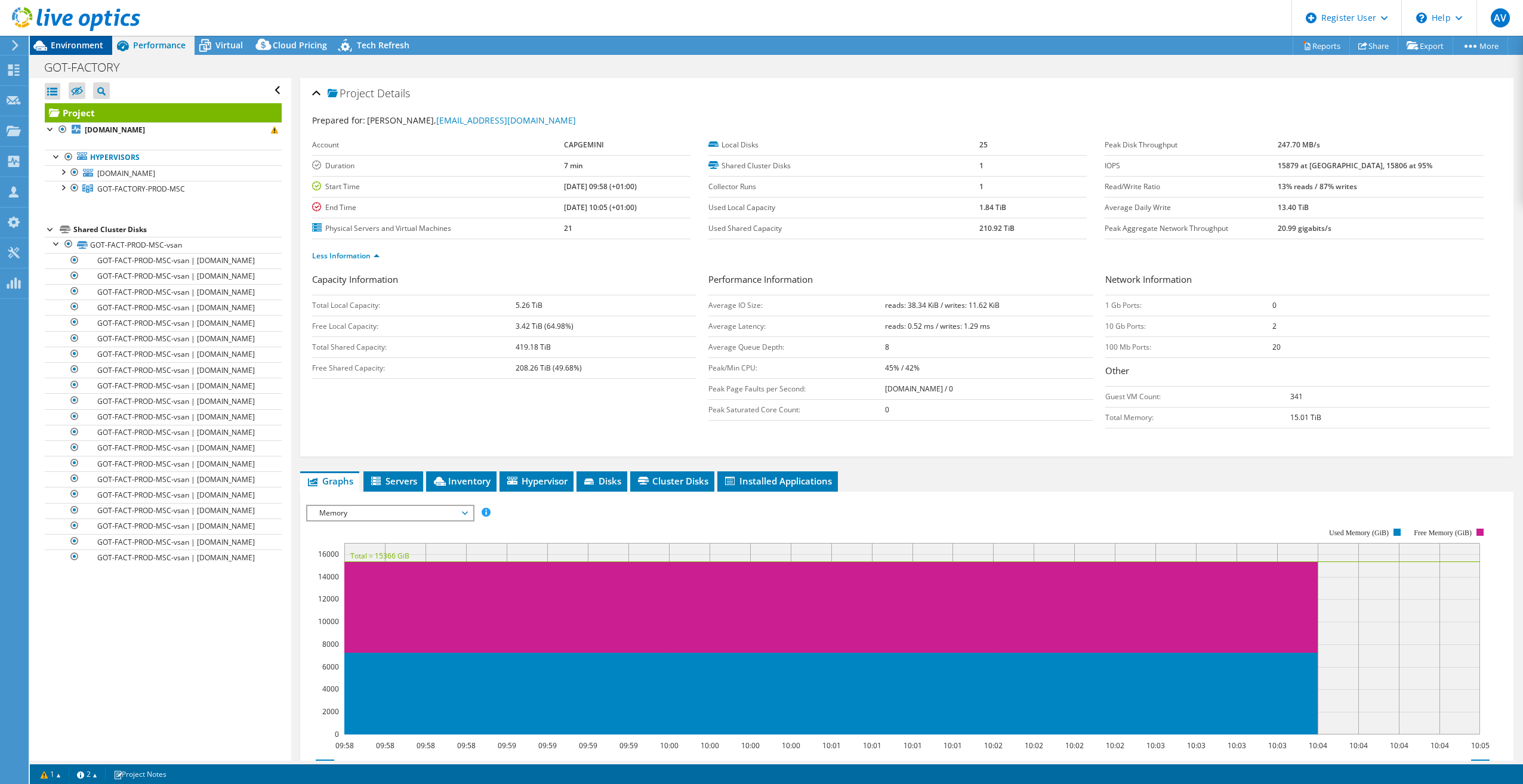
click at [88, 45] on span "Environment" at bounding box center [77, 45] width 52 height 12
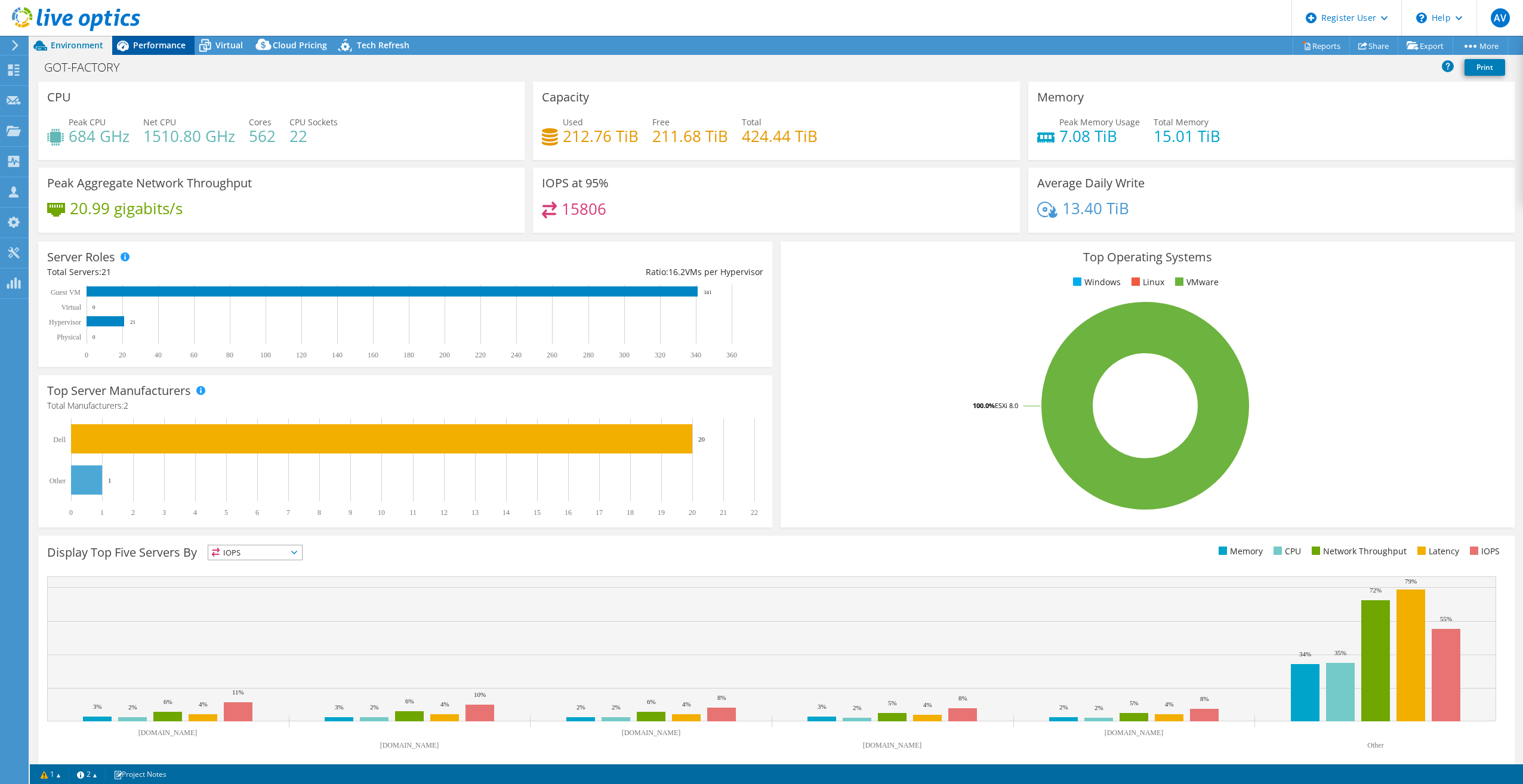
click at [164, 46] on span "Performance" at bounding box center [159, 45] width 52 height 12
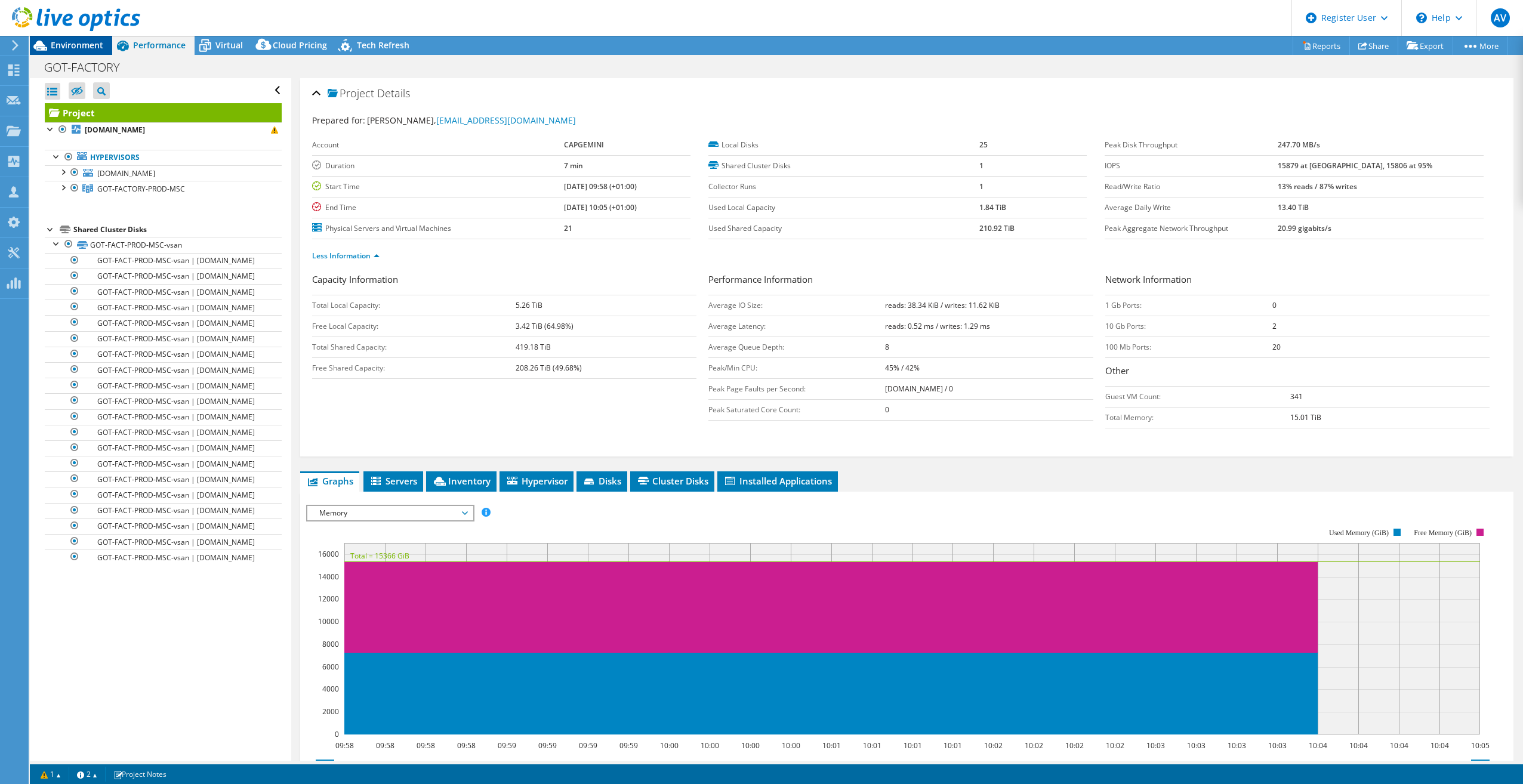
click at [101, 52] on div "Environment" at bounding box center [71, 45] width 82 height 19
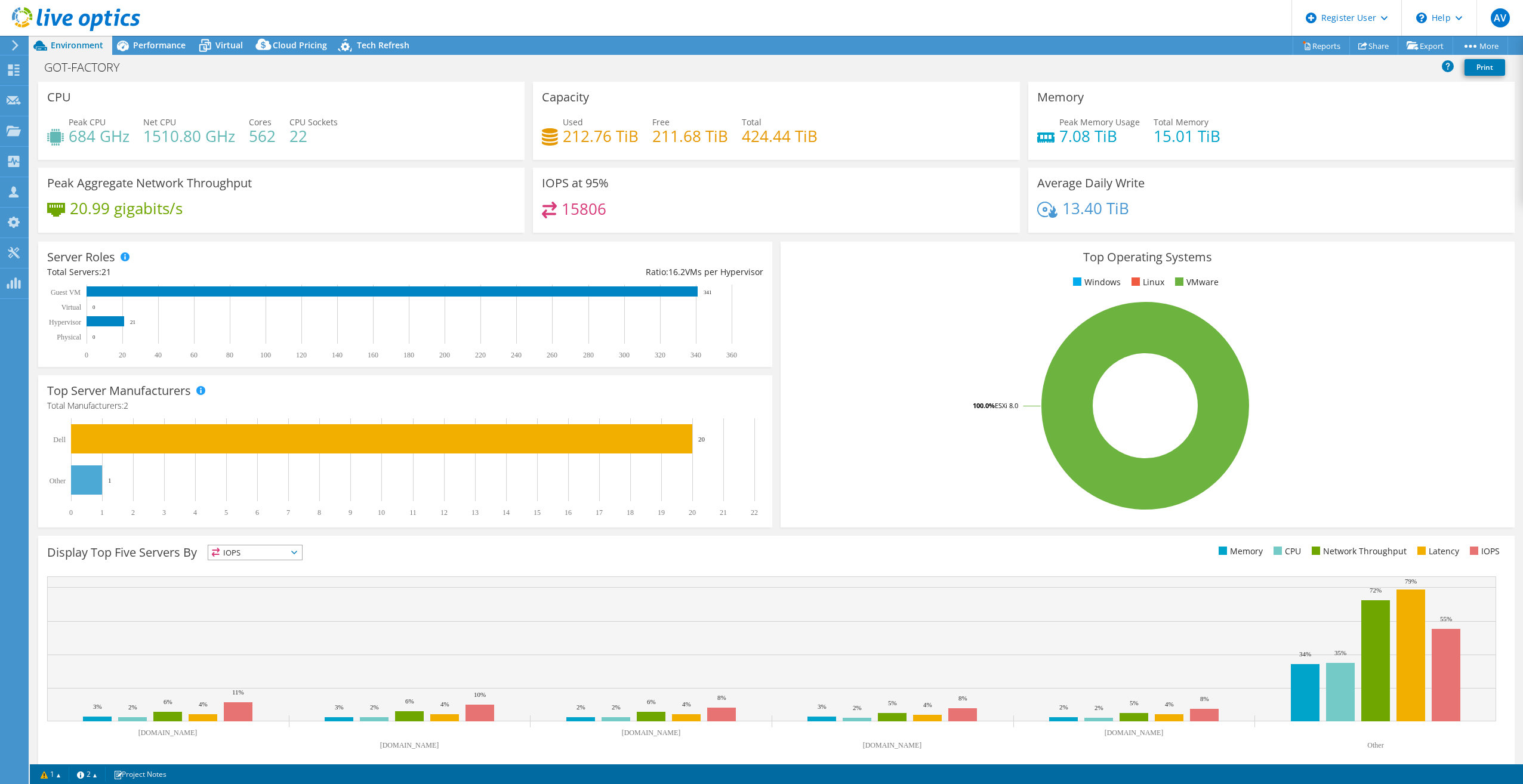
drag, startPoint x: 163, startPoint y: 55, endPoint x: 226, endPoint y: 121, distance: 91.2
click at [163, 55] on div "Performance" at bounding box center [153, 45] width 82 height 19
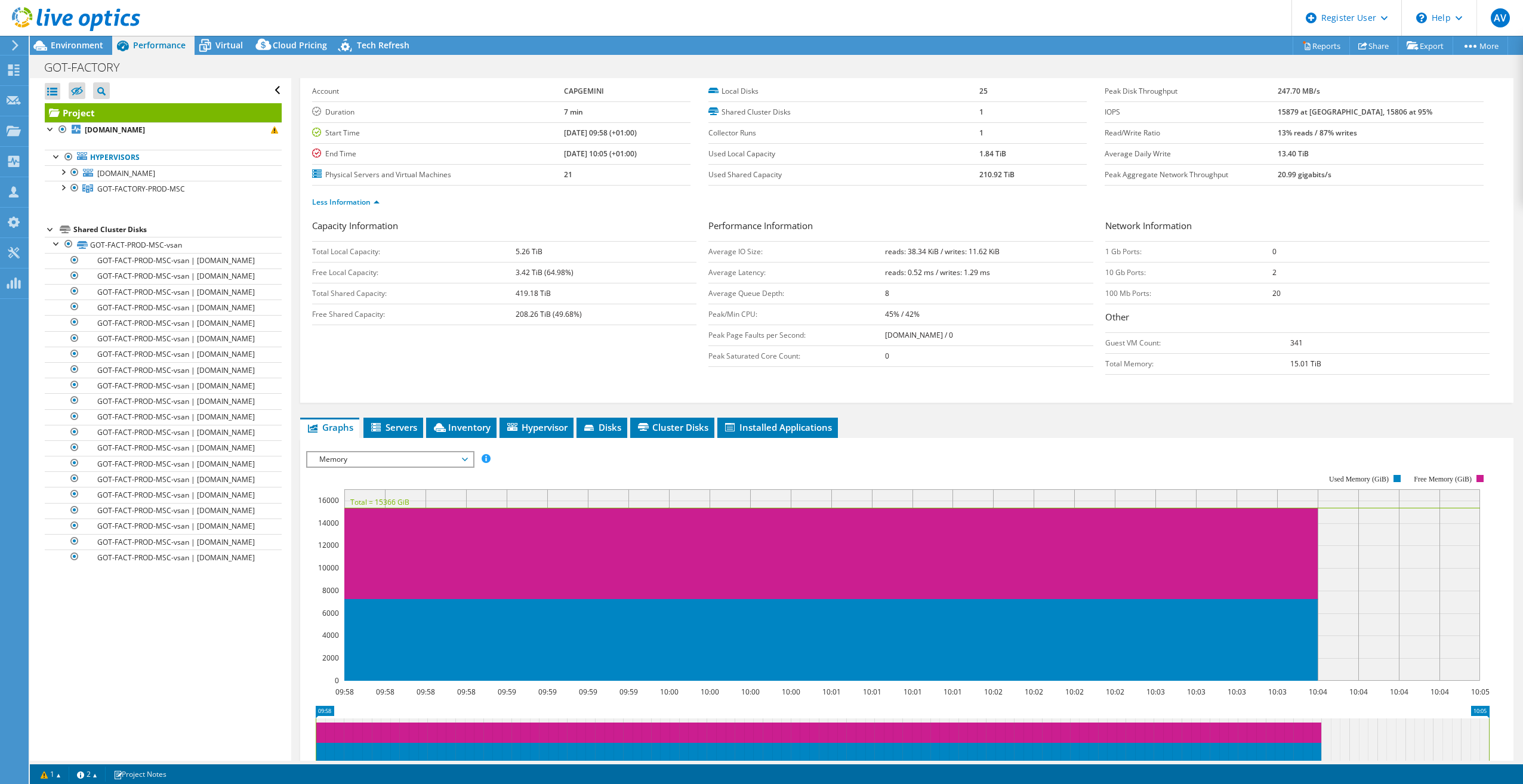
scroll to position [119, 0]
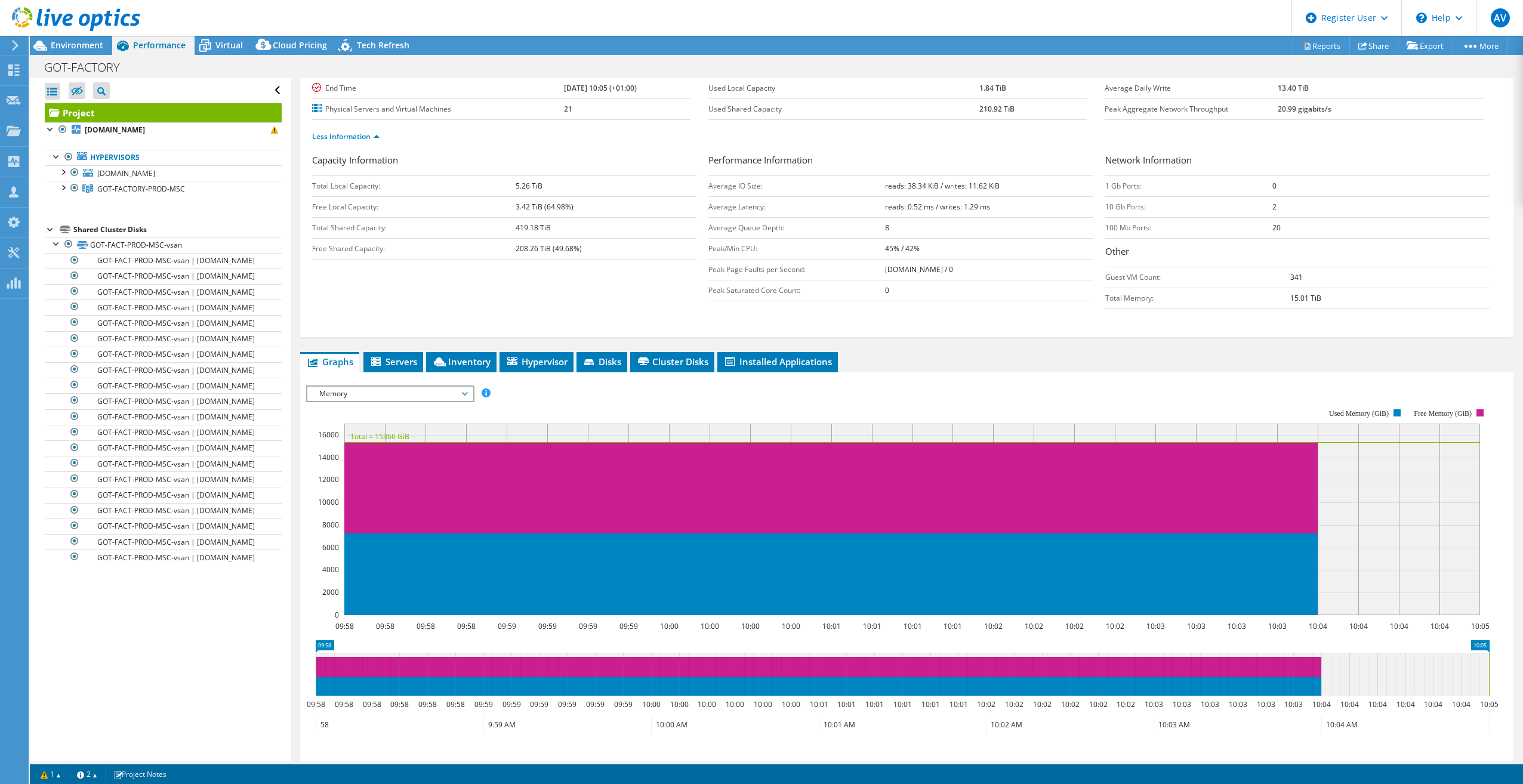
click at [424, 398] on span "Memory" at bounding box center [390, 394] width 154 height 15
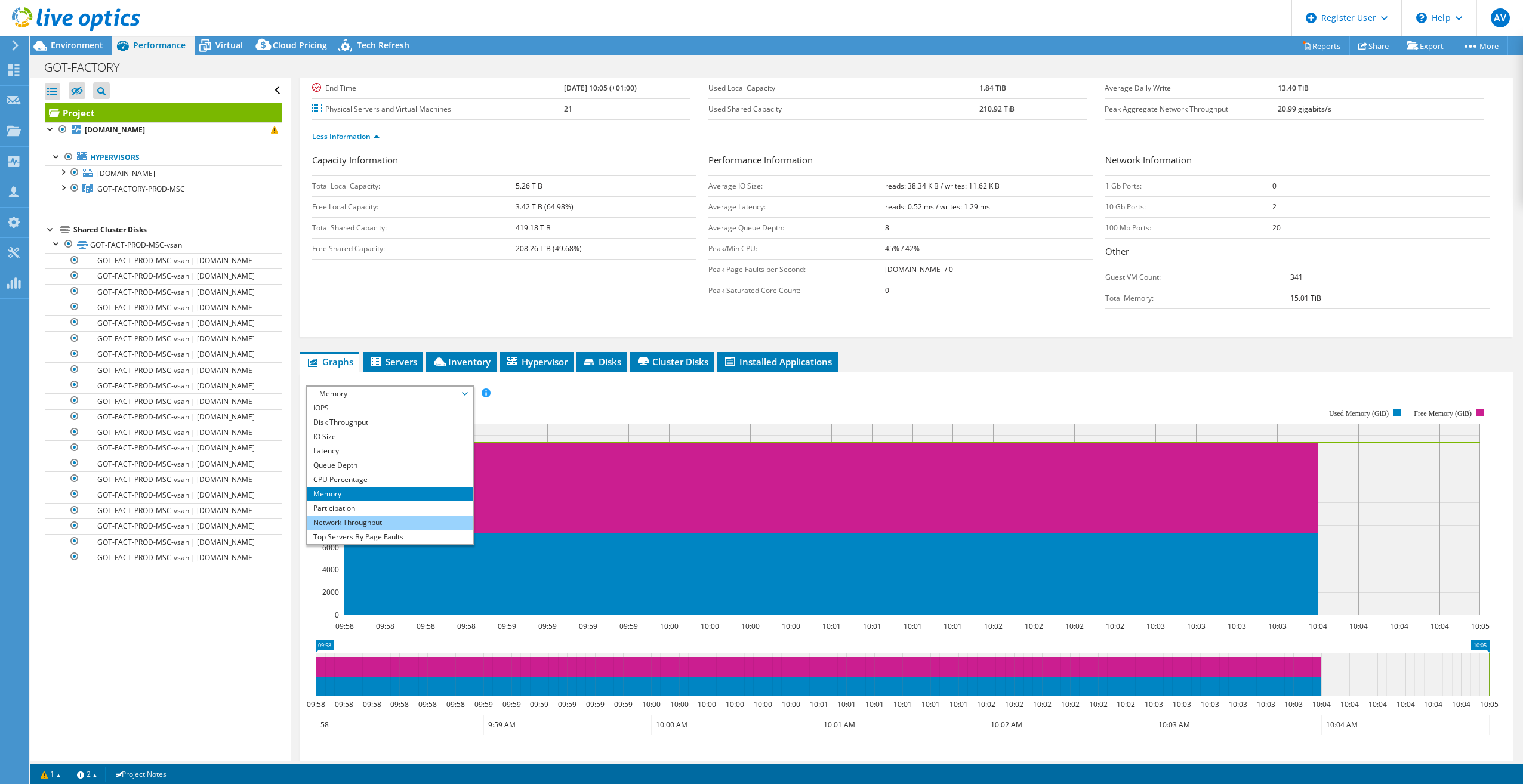
click at [421, 440] on li "Network Throughput" at bounding box center [389, 523] width 165 height 15
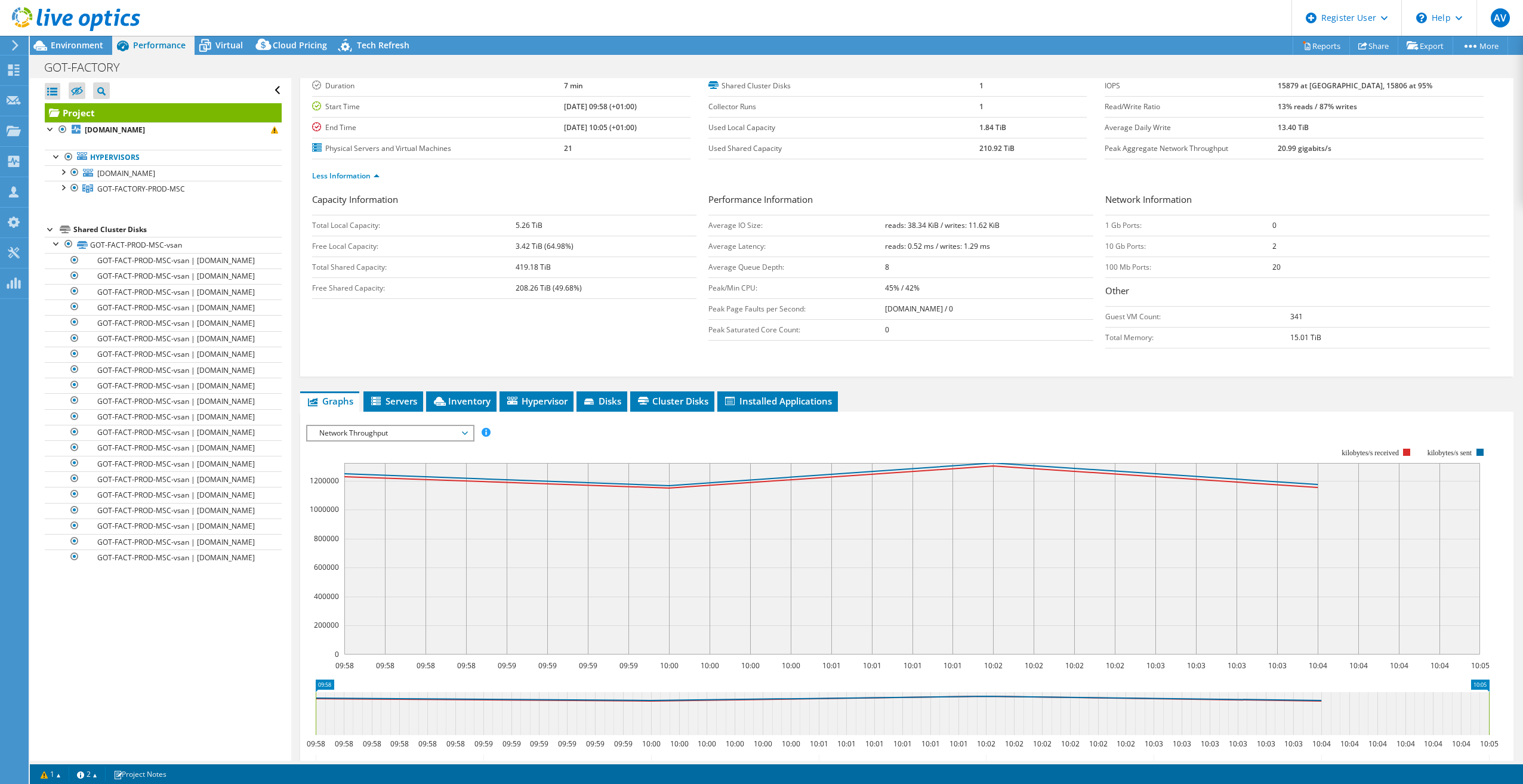
scroll to position [60, 0]
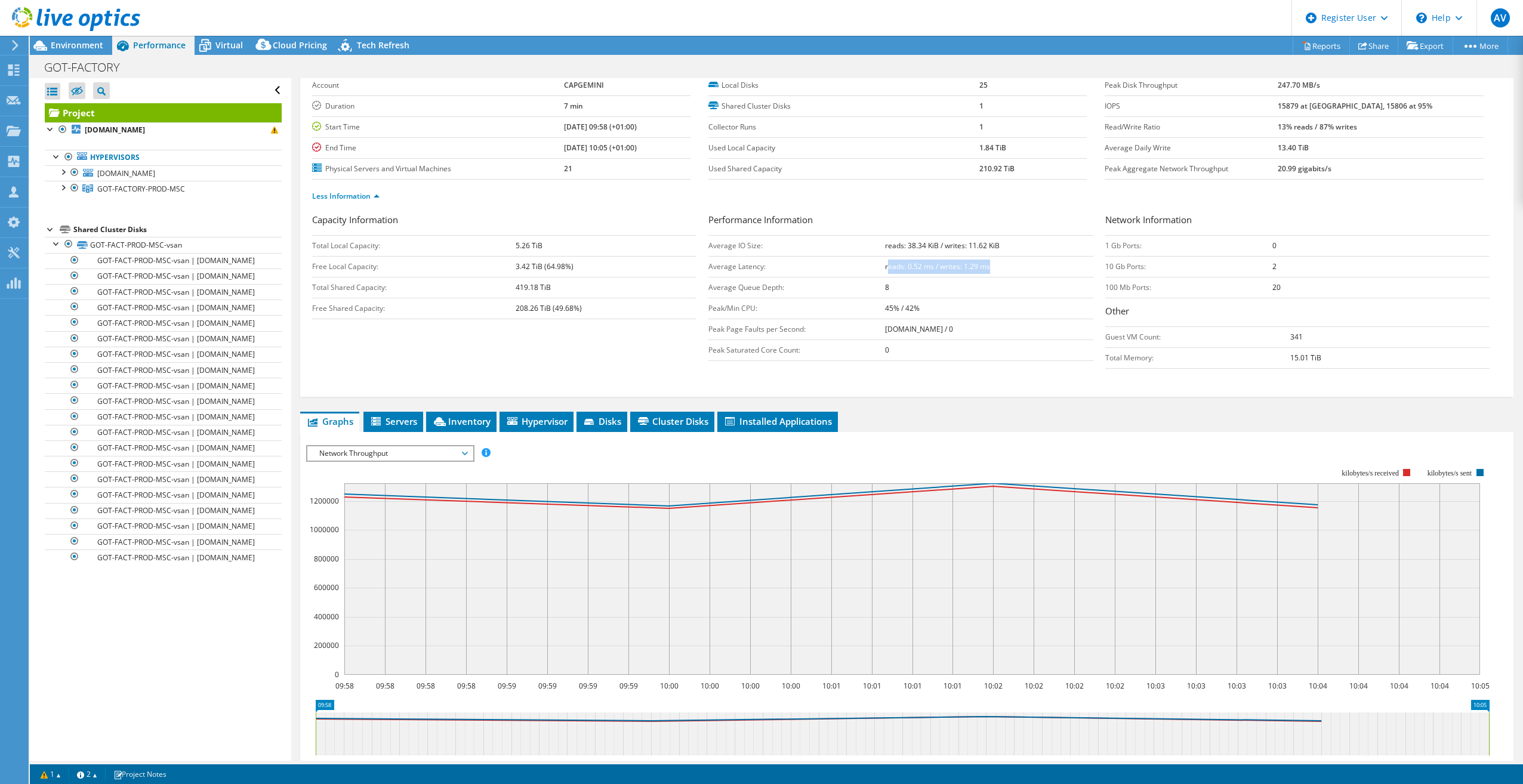
drag, startPoint x: 886, startPoint y: 268, endPoint x: 988, endPoint y: 271, distance: 102.0
click at [912, 271] on td "reads: 0.52 ms / writes: 1.29 ms" at bounding box center [990, 266] width 208 height 21
drag, startPoint x: 988, startPoint y: 271, endPoint x: 954, endPoint y: 298, distance: 43.4
click at [912, 298] on td "45% / 42%" at bounding box center [990, 308] width 208 height 21
click at [440, 440] on span "Network Throughput" at bounding box center [390, 454] width 154 height 15
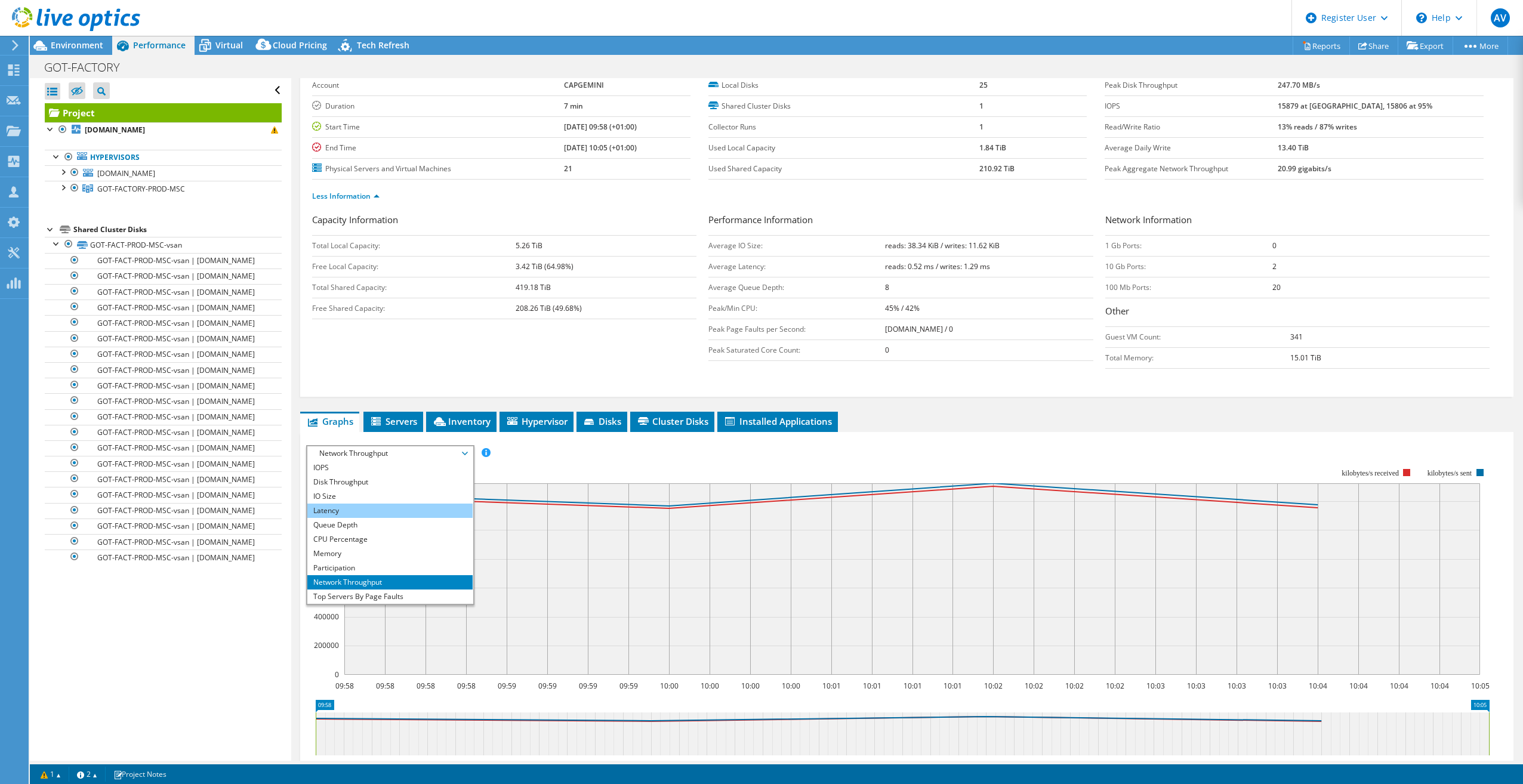
click at [407, 440] on li "Latency" at bounding box center [389, 511] width 165 height 15
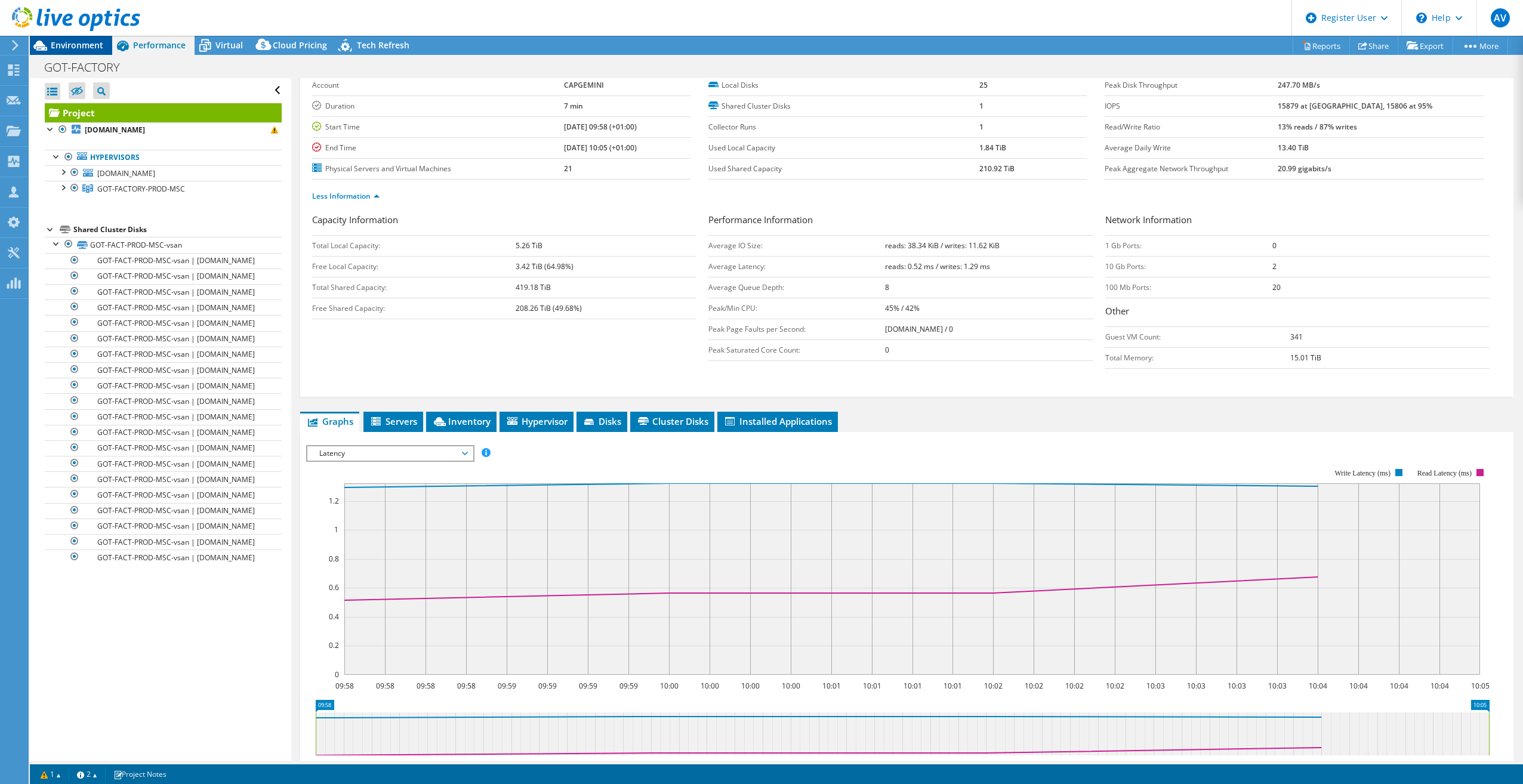
click at [84, 48] on span "Environment" at bounding box center [77, 45] width 52 height 12
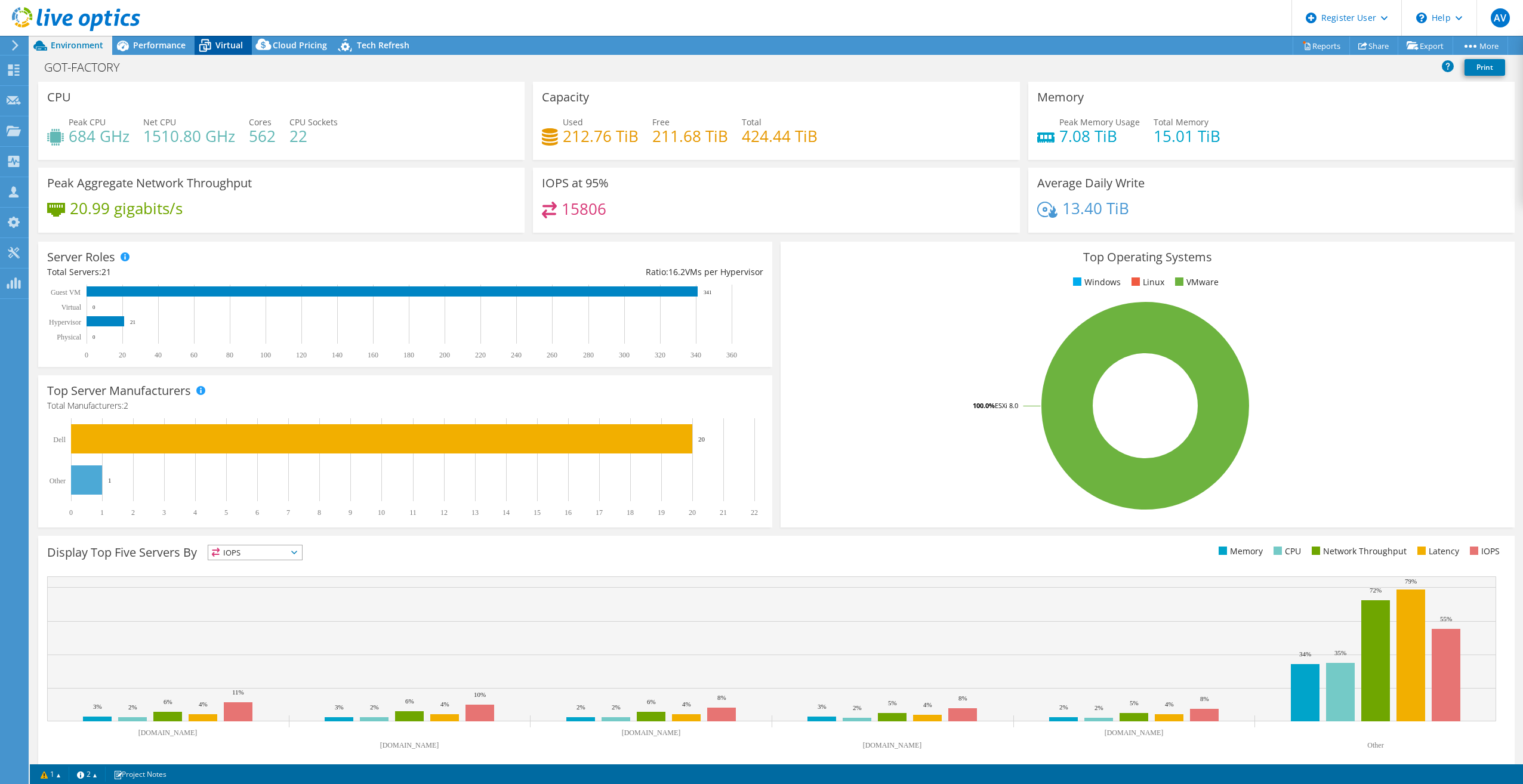
click at [232, 52] on div "Virtual" at bounding box center [223, 45] width 57 height 19
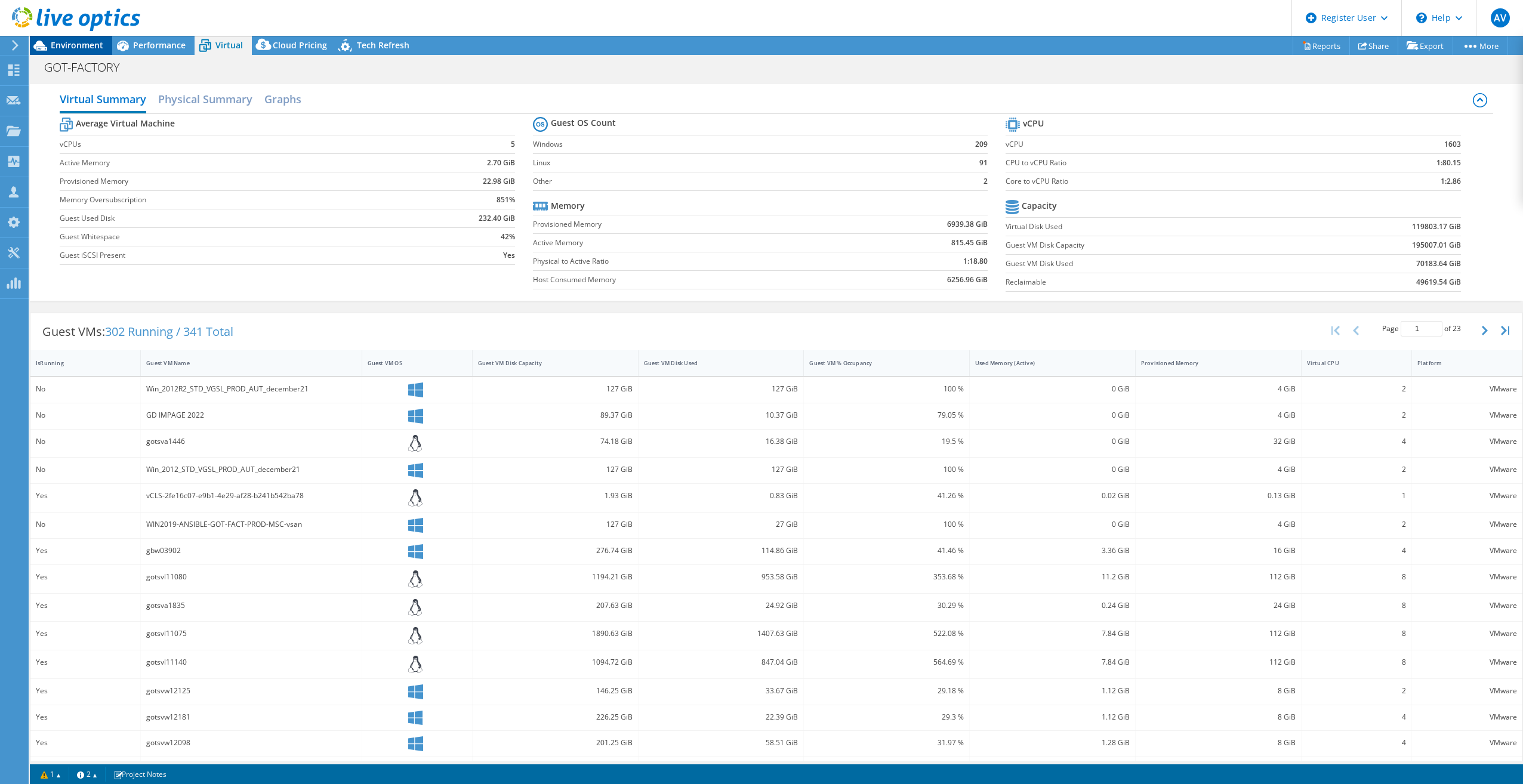
click at [90, 44] on span "Environment" at bounding box center [77, 45] width 52 height 12
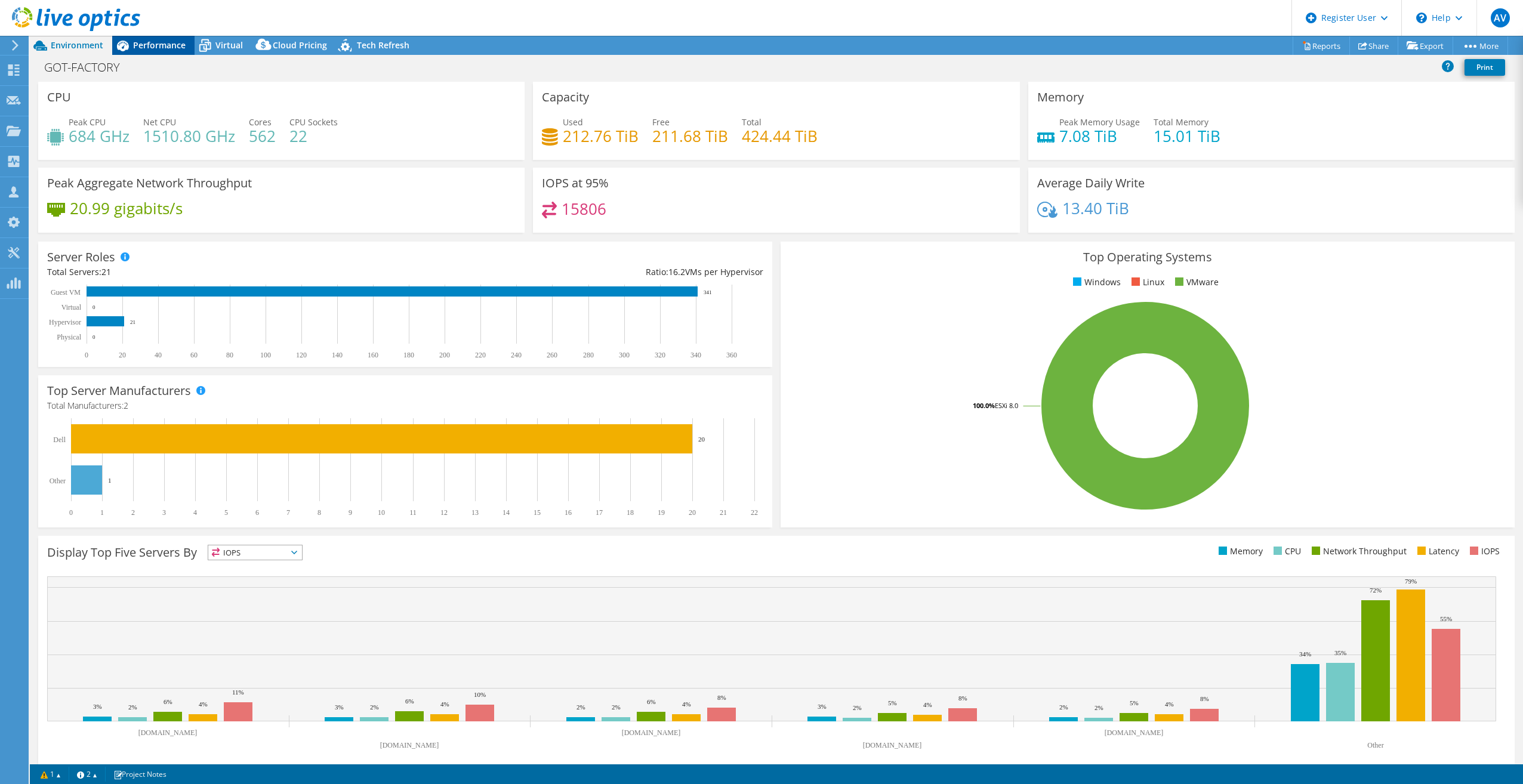
click at [175, 46] on span "Performance" at bounding box center [159, 45] width 52 height 12
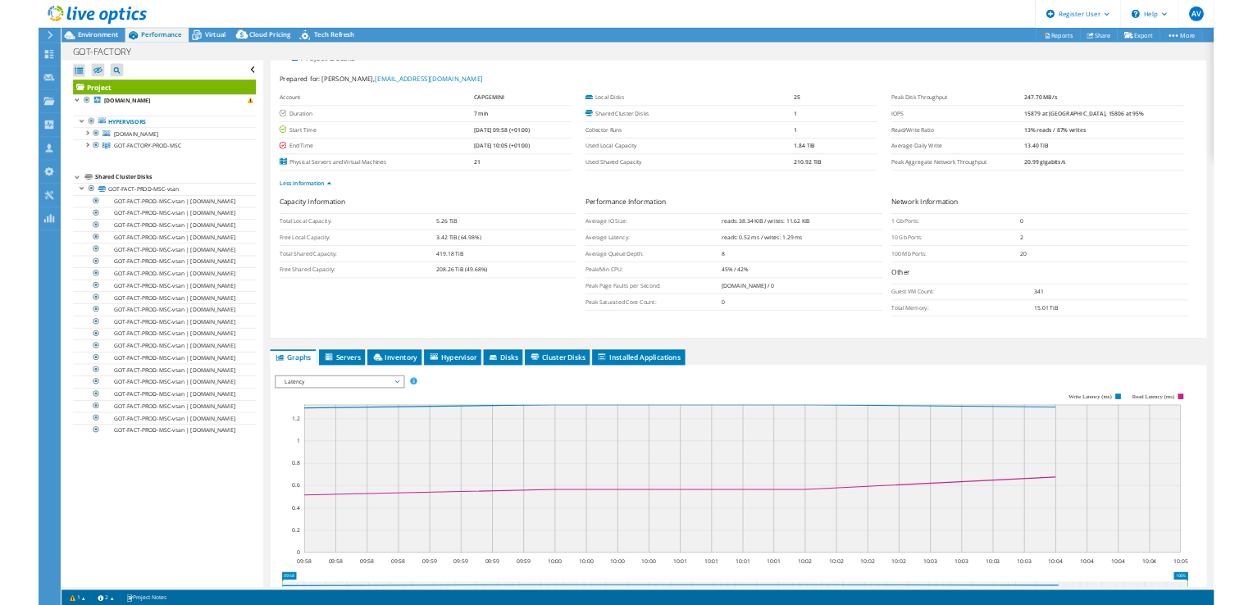
scroll to position [0, 0]
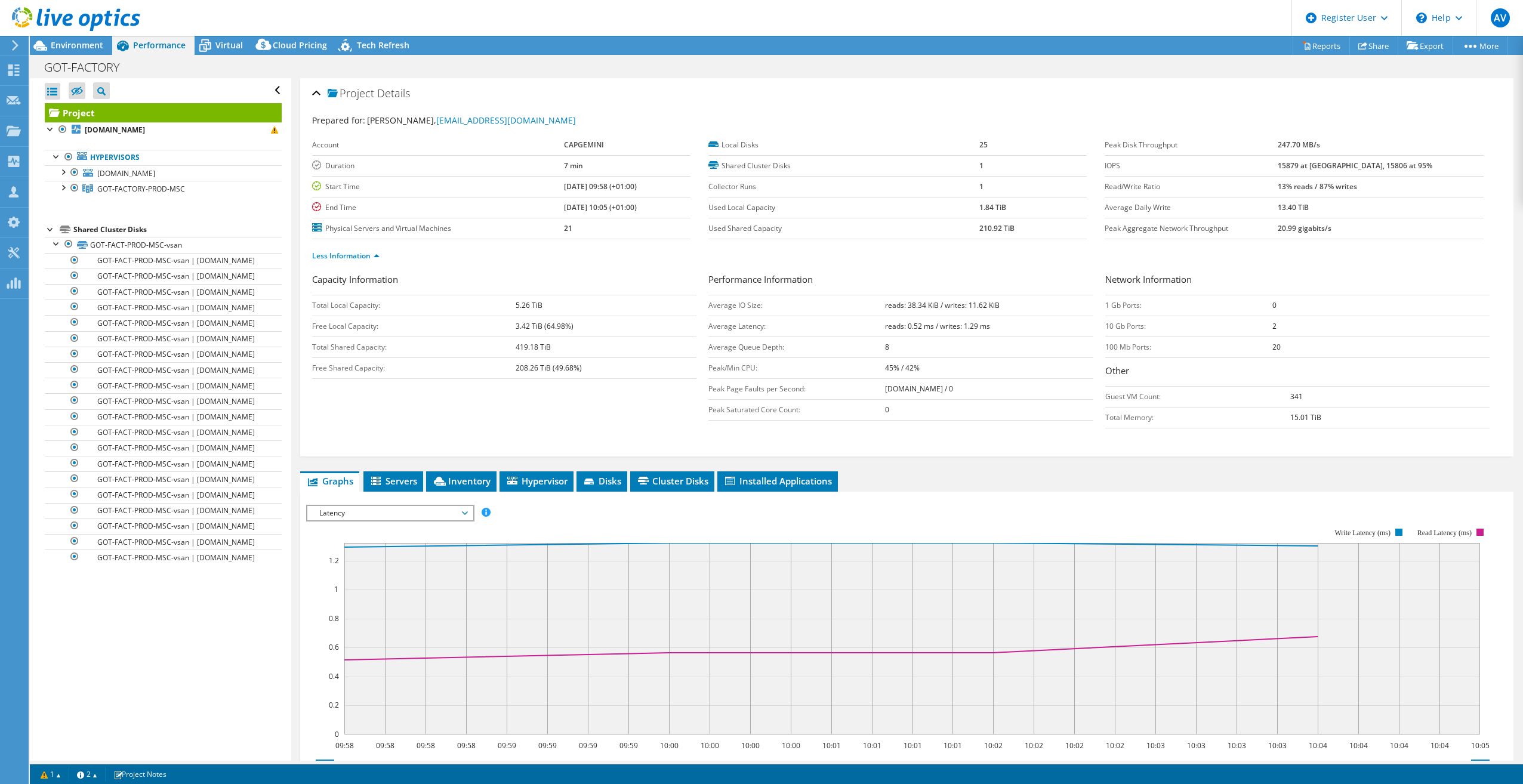
click at [437, 440] on span "Latency" at bounding box center [390, 513] width 154 height 15
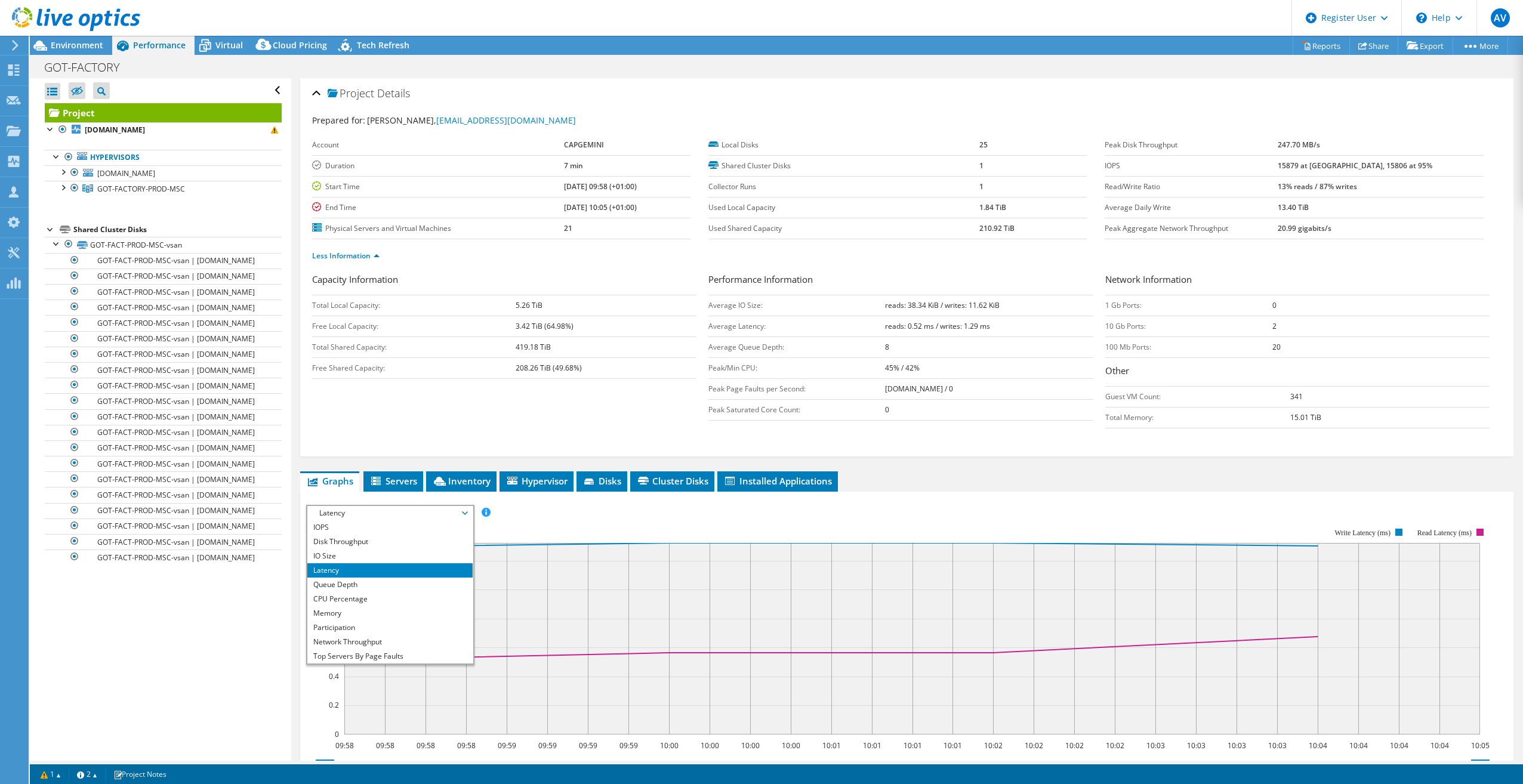
click at [904, 440] on ul "Graphs Servers Inventory Hypervisor Disks Cluster Disks Installed Applications" at bounding box center [907, 481] width 1214 height 20
